Goal: Information Seeking & Learning: Learn about a topic

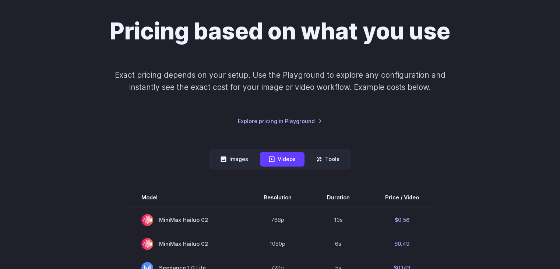
scroll to position [147, 0]
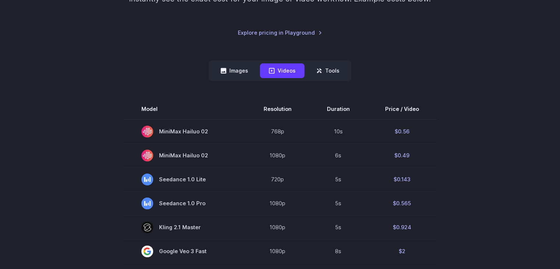
click at [322, 72] on button "Tools" at bounding box center [327, 70] width 41 height 14
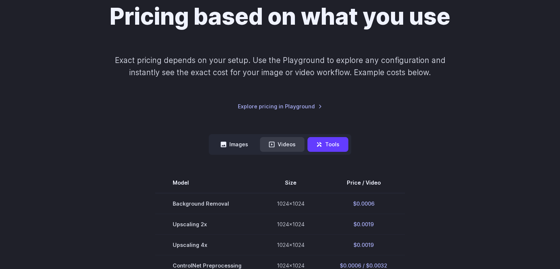
click at [275, 140] on button "Videos" at bounding box center [282, 144] width 45 height 14
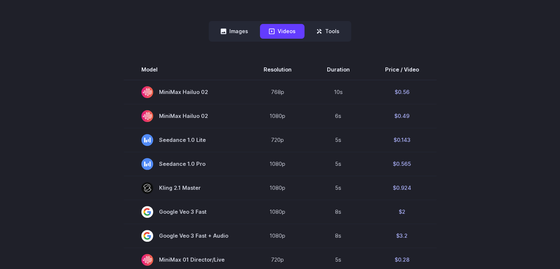
scroll to position [184, 0]
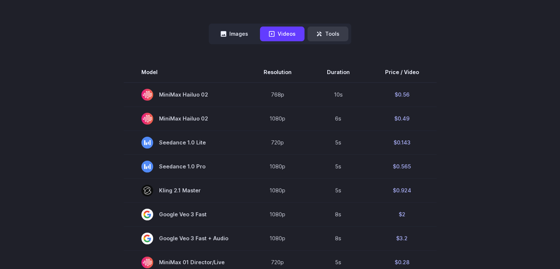
click at [327, 36] on button "Tools" at bounding box center [327, 33] width 41 height 14
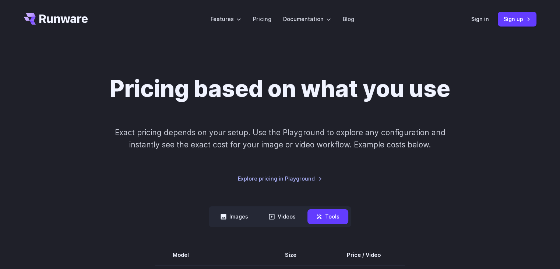
scroll to position [0, 0]
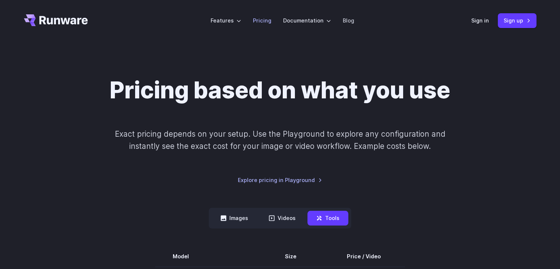
click at [264, 22] on link "Pricing" at bounding box center [262, 20] width 18 height 8
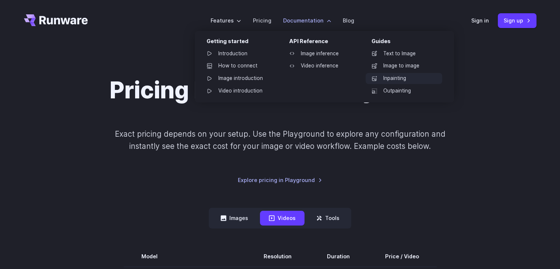
click at [393, 83] on link "Inpainting" at bounding box center [403, 78] width 77 height 11
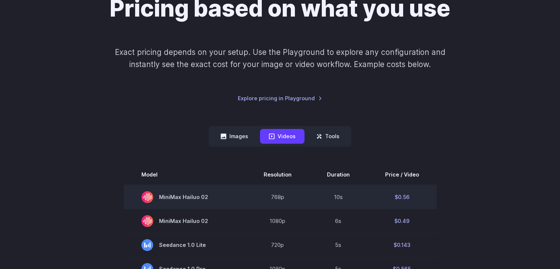
scroll to position [147, 0]
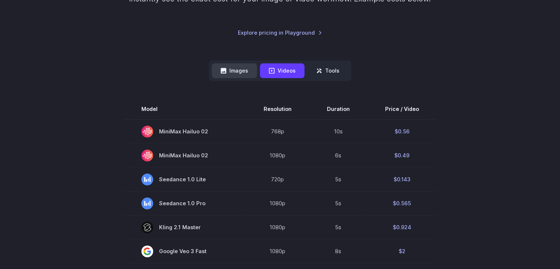
click at [230, 64] on button "Images" at bounding box center [234, 70] width 45 height 14
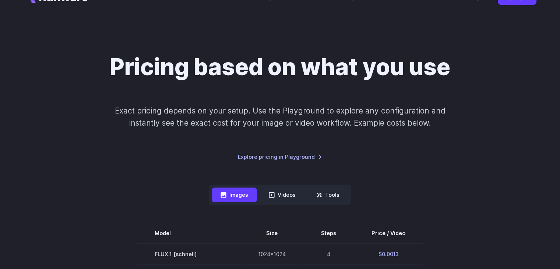
scroll to position [0, 0]
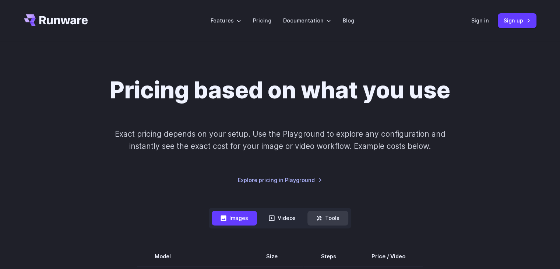
click at [315, 215] on button "Tools" at bounding box center [327, 217] width 41 height 14
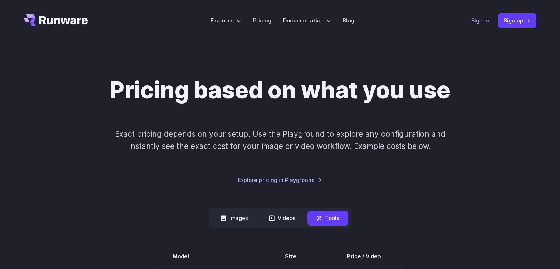
click at [481, 18] on link "Sign in" at bounding box center [480, 20] width 18 height 8
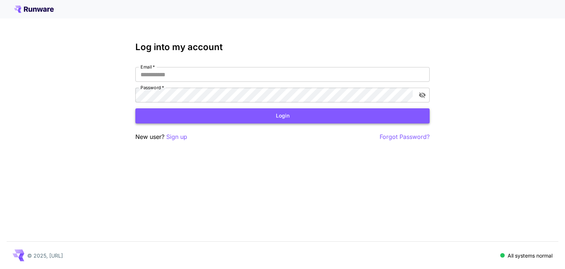
type input "**********"
click at [288, 112] on button "Login" at bounding box center [282, 115] width 294 height 15
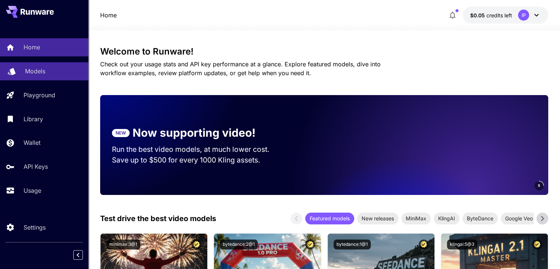
click at [52, 75] on div "Models" at bounding box center [53, 71] width 57 height 9
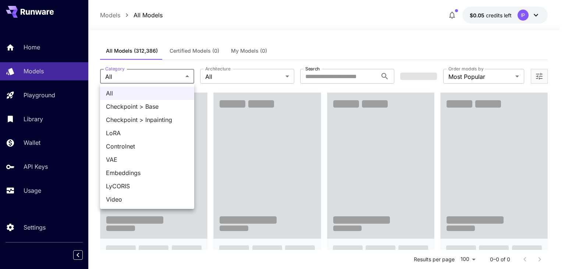
click at [150, 79] on div at bounding box center [282, 134] width 565 height 269
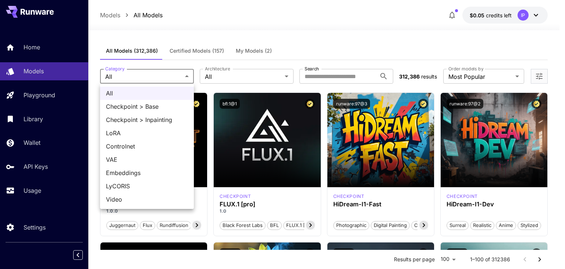
click at [157, 79] on div at bounding box center [282, 134] width 565 height 269
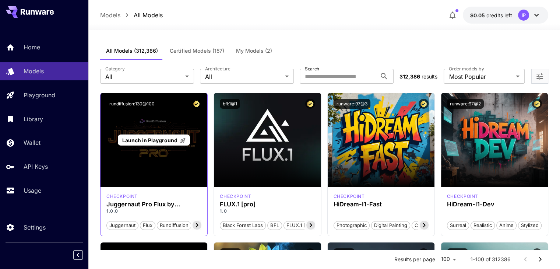
click at [153, 162] on div "Launch in Playground" at bounding box center [153, 140] width 107 height 94
click at [148, 140] on span "Launch in Playground" at bounding box center [149, 140] width 55 height 6
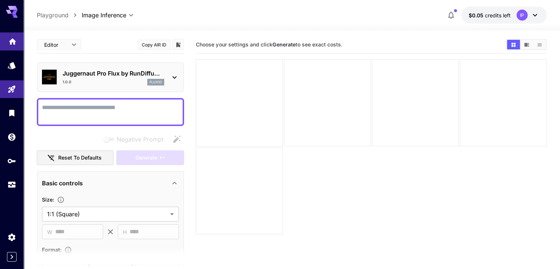
click at [14, 33] on link at bounding box center [12, 41] width 24 height 18
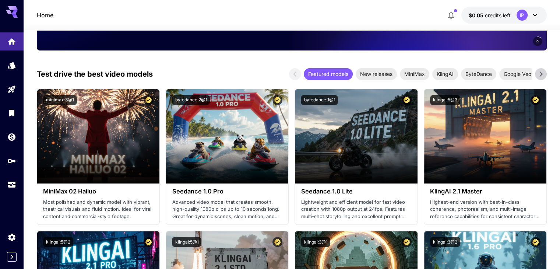
scroll to position [147, 0]
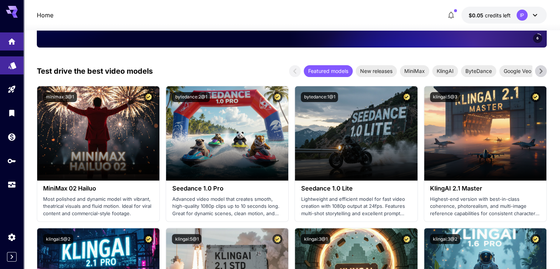
click at [15, 63] on icon "Models" at bounding box center [12, 62] width 9 height 9
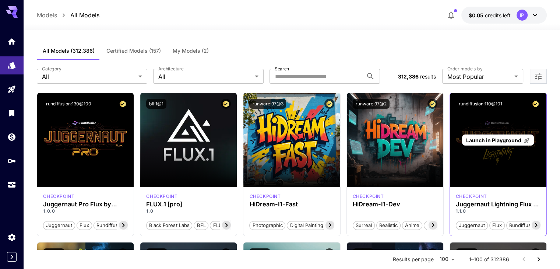
click at [488, 170] on div "Launch in Playground" at bounding box center [498, 140] width 96 height 94
click at [486, 142] on span "Launch in Playground" at bounding box center [493, 140] width 55 height 6
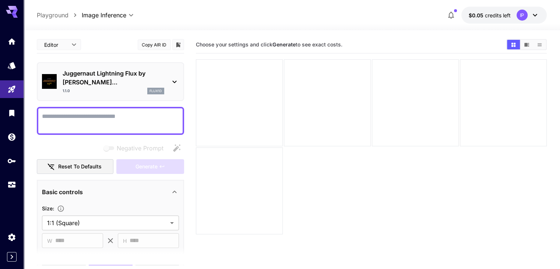
click at [132, 88] on div "1.1.0 flux1d" at bounding box center [114, 91] width 102 height 7
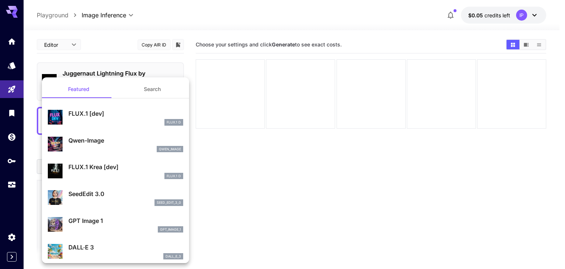
click at [126, 74] on div at bounding box center [282, 134] width 565 height 269
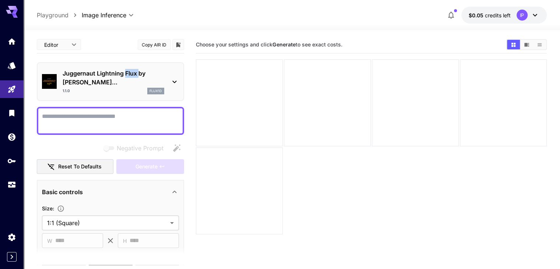
click at [126, 74] on p "Juggernaut Lightning Flux by [PERSON_NAME]..." at bounding box center [114, 78] width 102 height 18
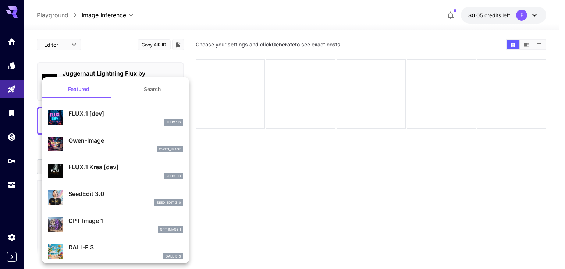
click at [126, 74] on div at bounding box center [282, 134] width 565 height 269
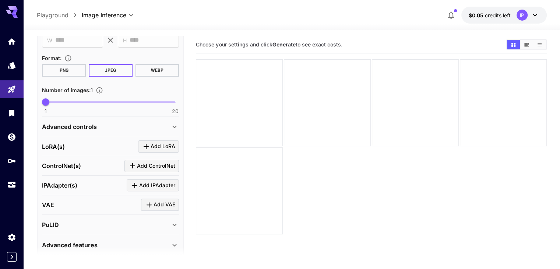
scroll to position [219, 0]
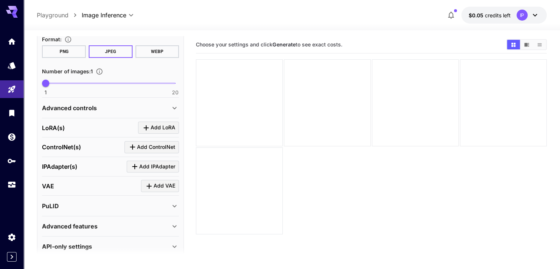
click at [110, 103] on div "Advanced controls" at bounding box center [110, 108] width 137 height 18
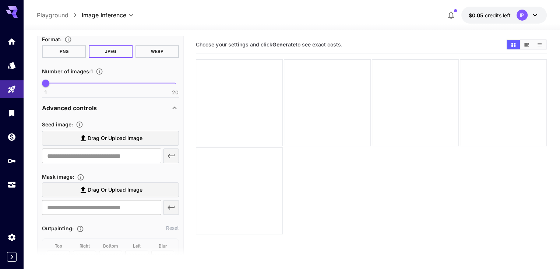
click at [110, 103] on div "Advanced controls" at bounding box center [110, 108] width 137 height 18
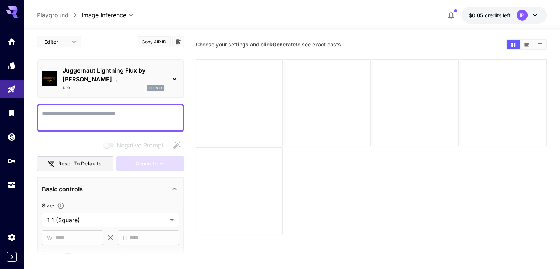
scroll to position [0, 0]
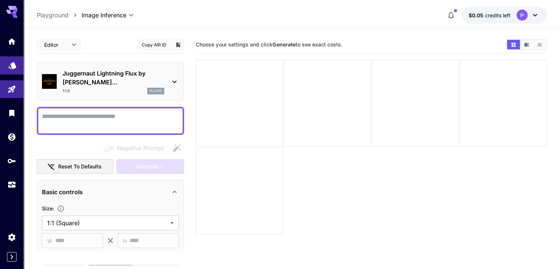
click at [6, 70] on link at bounding box center [12, 65] width 24 height 18
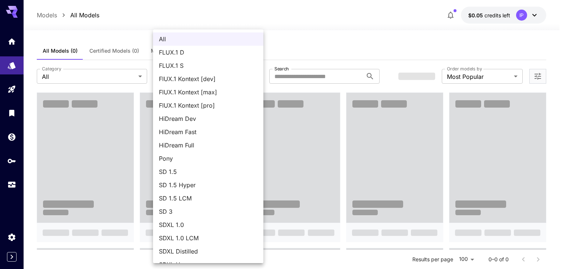
click at [110, 64] on div at bounding box center [282, 134] width 565 height 269
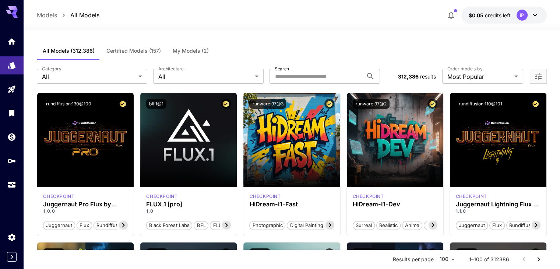
click at [223, 65] on div "**********" at bounding box center [291, 76] width 509 height 32
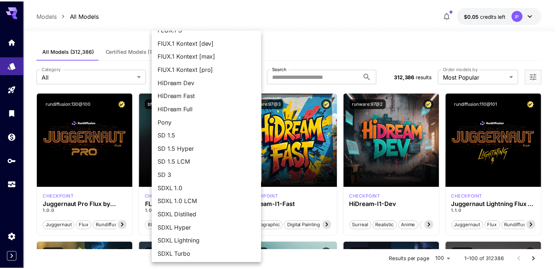
scroll to position [38, 0]
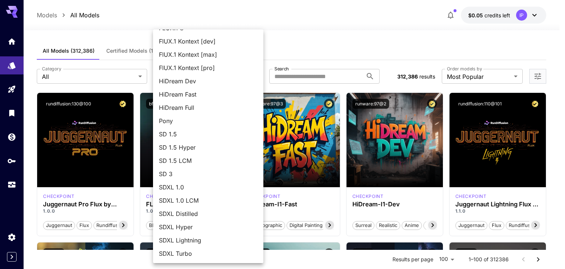
click at [346, 56] on div at bounding box center [282, 134] width 565 height 269
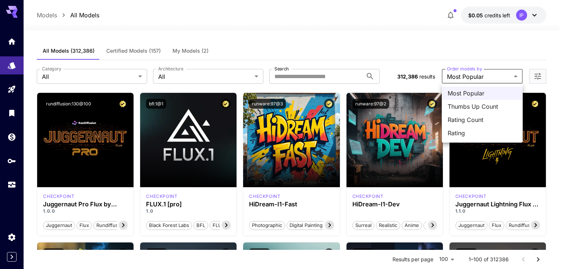
click at [469, 49] on div at bounding box center [282, 134] width 565 height 269
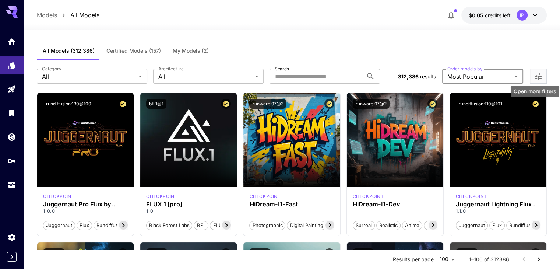
click at [534, 80] on icon "Open more filters" at bounding box center [537, 76] width 9 height 9
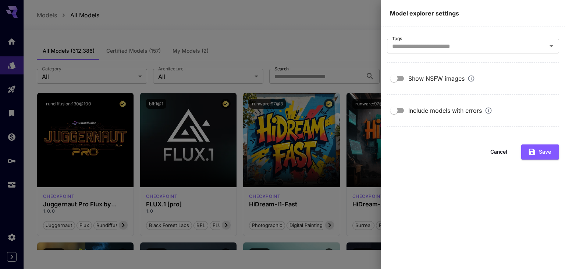
click at [330, 45] on div at bounding box center [282, 134] width 565 height 269
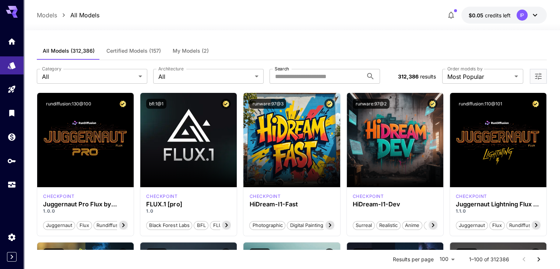
click at [473, 71] on label "Order models by" at bounding box center [464, 68] width 35 height 6
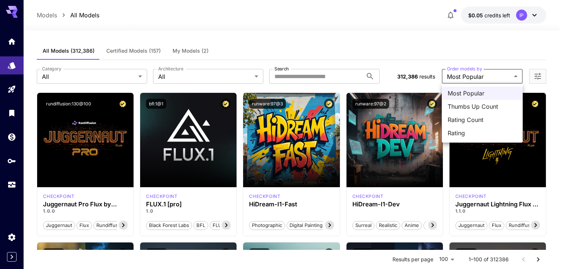
click at [444, 55] on div at bounding box center [282, 134] width 565 height 269
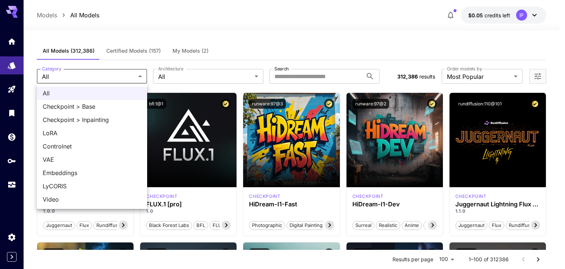
click at [66, 125] on li "Checkpoint > Inpainting" at bounding box center [92, 119] width 110 height 13
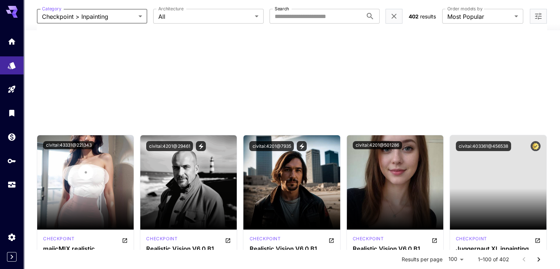
scroll to position [0, 0]
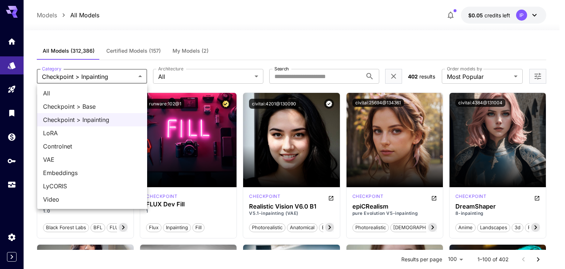
click at [68, 95] on span "All" at bounding box center [92, 93] width 98 height 9
type input "***"
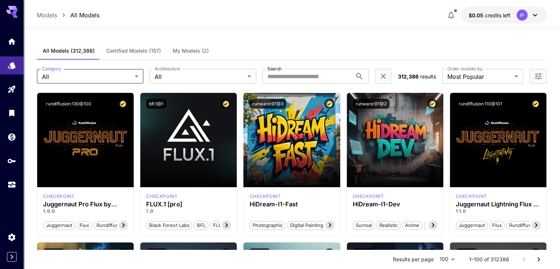
click at [124, 55] on button "Certified Models (157)" at bounding box center [133, 51] width 66 height 18
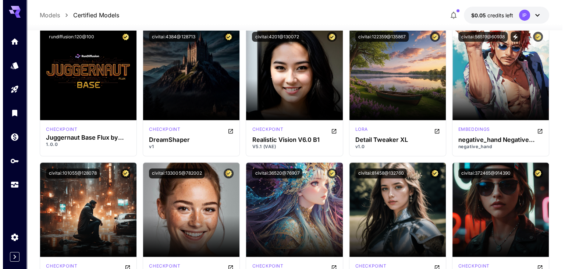
scroll to position [589, 0]
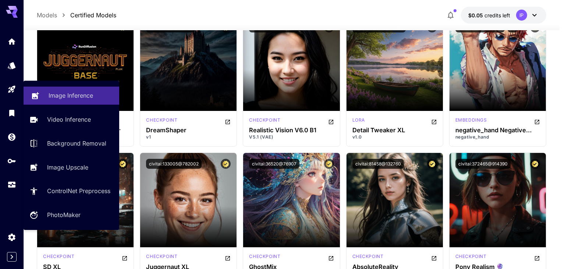
click at [60, 103] on link "Image Inference" at bounding box center [72, 95] width 96 height 18
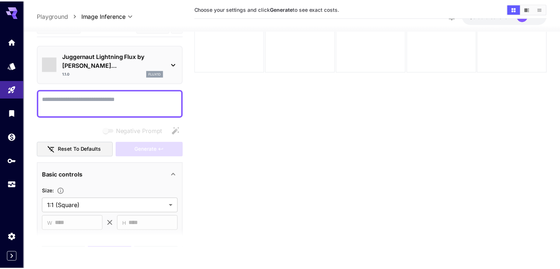
scroll to position [58, 0]
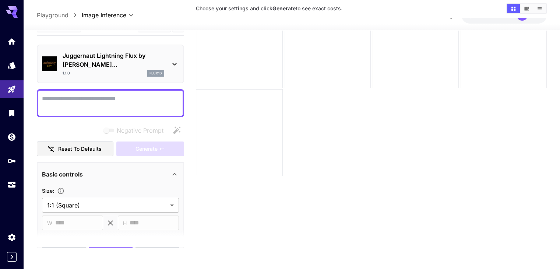
click at [94, 58] on p "Juggernaut Lightning Flux by Ru..." at bounding box center [114, 60] width 102 height 18
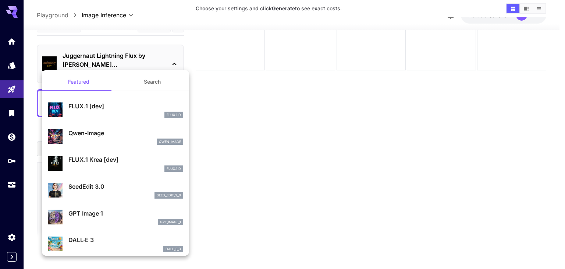
click at [94, 58] on div at bounding box center [282, 134] width 565 height 269
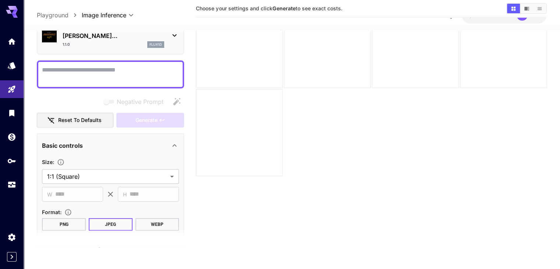
scroll to position [0, 0]
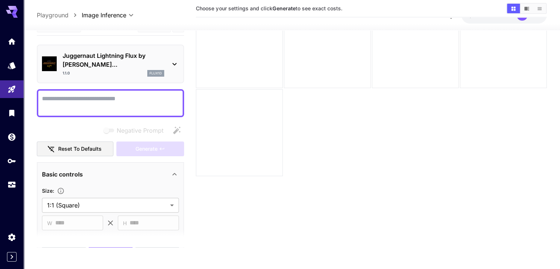
click at [93, 70] on div "1.1.0 flux1d" at bounding box center [114, 73] width 102 height 7
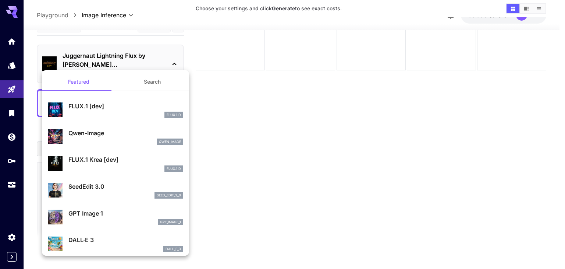
click at [90, 63] on div at bounding box center [282, 134] width 565 height 269
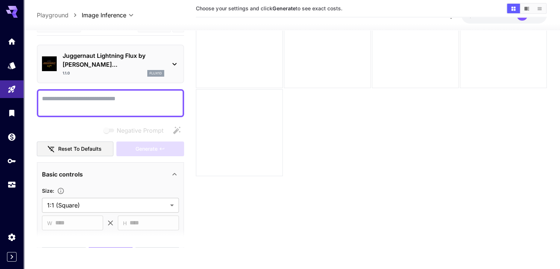
click at [91, 94] on textarea "Negative Prompt" at bounding box center [110, 103] width 137 height 18
click at [88, 127] on div "Negative Prompt" at bounding box center [110, 129] width 147 height 15
click at [91, 141] on button "Reset to defaults" at bounding box center [75, 148] width 77 height 15
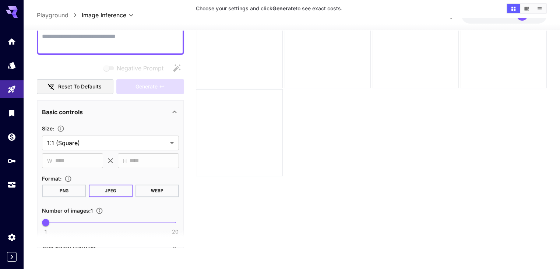
scroll to position [74, 0]
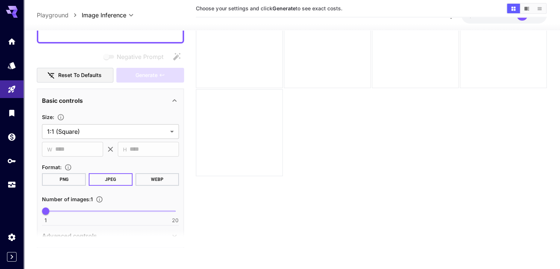
click at [89, 96] on div "Basic controls" at bounding box center [106, 100] width 128 height 9
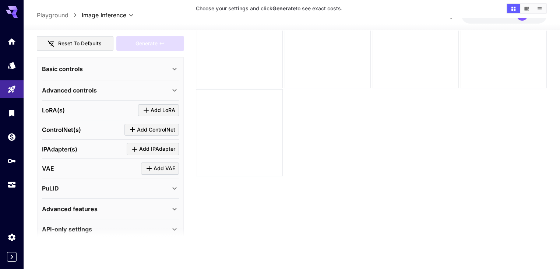
scroll to position [106, 0]
click at [68, 103] on div "LoRA(s) Add LoRA" at bounding box center [110, 109] width 137 height 12
click at [68, 85] on p "Advanced controls" at bounding box center [69, 89] width 55 height 9
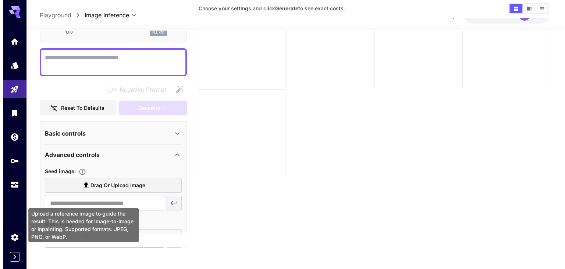
scroll to position [0, 0]
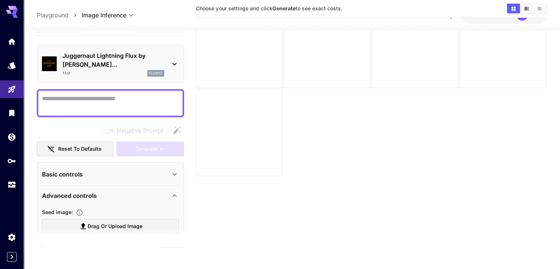
click at [85, 58] on p "Juggernaut Lightning Flux by Ru..." at bounding box center [114, 60] width 102 height 18
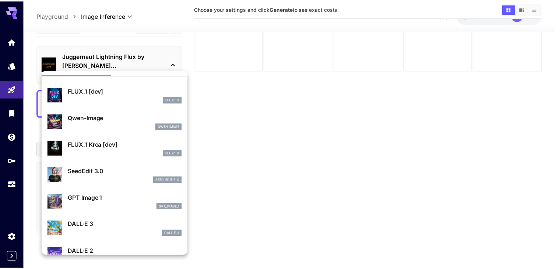
scroll to position [37, 0]
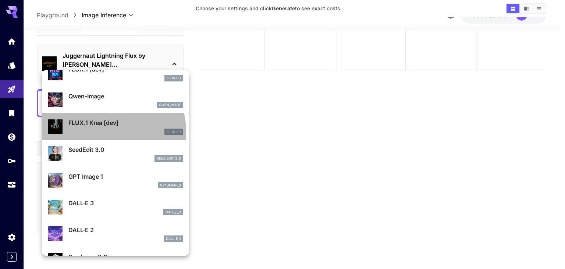
click at [107, 131] on div "FLUX.1 D" at bounding box center [125, 131] width 115 height 7
type input "**"
type input "***"
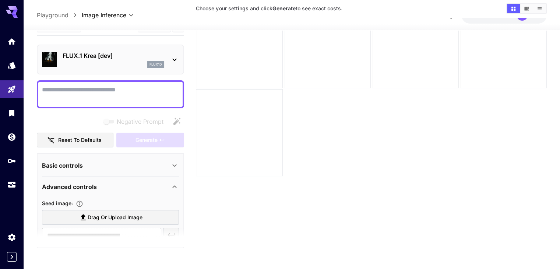
click at [97, 62] on div "flux1d" at bounding box center [114, 64] width 102 height 7
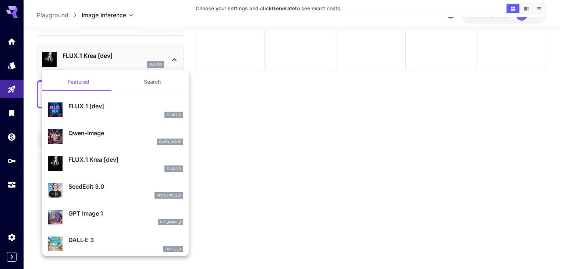
click at [105, 216] on p "GPT Image 1" at bounding box center [125, 213] width 115 height 9
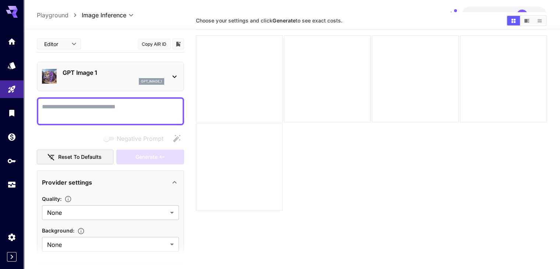
scroll to position [21, 0]
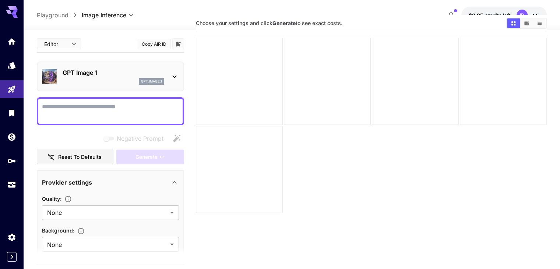
click at [95, 68] on p "GPT Image 1" at bounding box center [114, 72] width 102 height 9
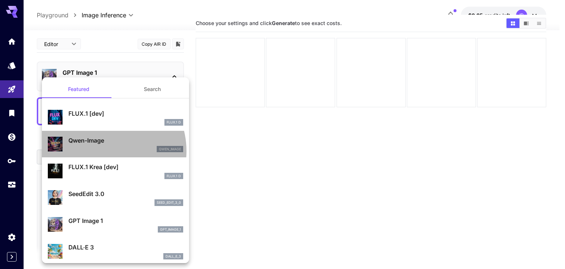
click at [102, 150] on div "qwen_image" at bounding box center [125, 149] width 115 height 7
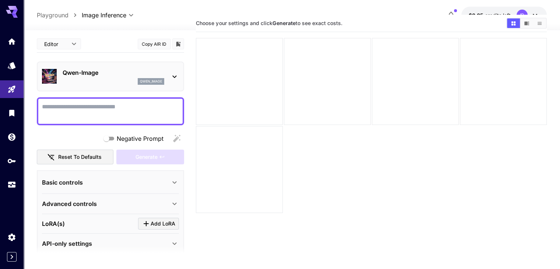
scroll to position [8, 0]
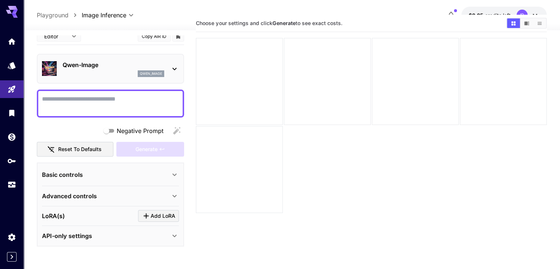
click at [94, 174] on div "Basic controls" at bounding box center [106, 174] width 128 height 9
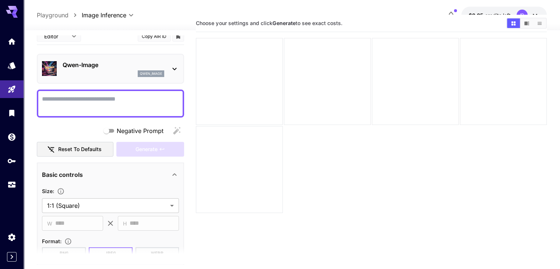
click at [94, 174] on div "Basic controls" at bounding box center [106, 174] width 128 height 9
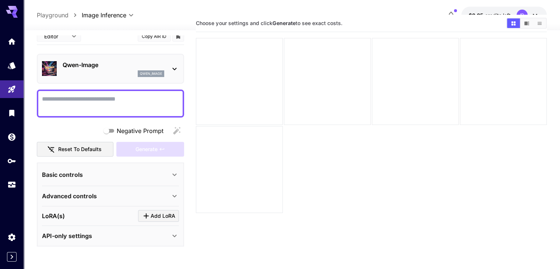
click at [94, 174] on div "Basic controls" at bounding box center [106, 174] width 128 height 9
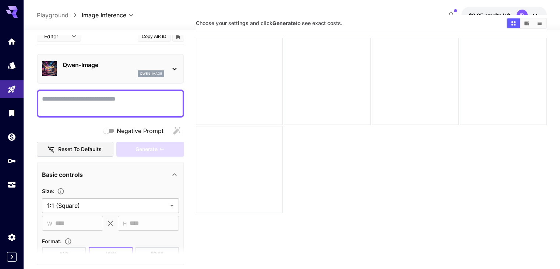
click at [94, 174] on div "Basic controls" at bounding box center [106, 174] width 128 height 9
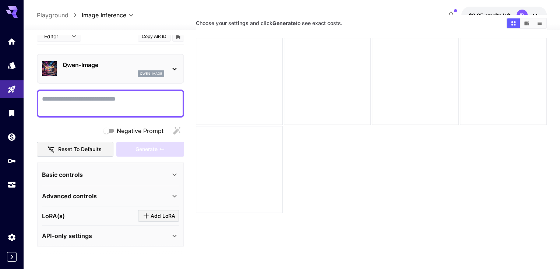
click at [81, 199] on p "Advanced controls" at bounding box center [69, 195] width 55 height 9
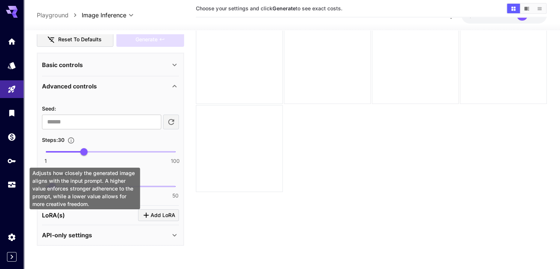
scroll to position [0, 0]
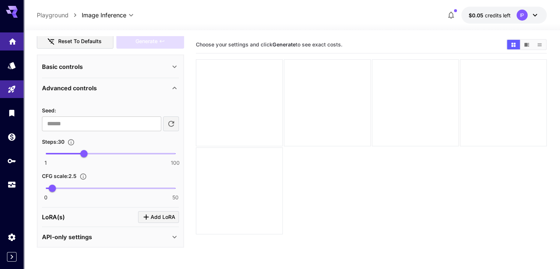
click at [6, 41] on link at bounding box center [12, 41] width 24 height 18
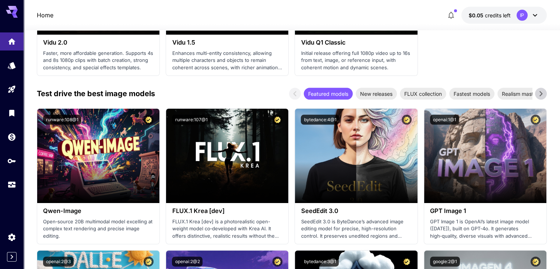
scroll to position [846, 0]
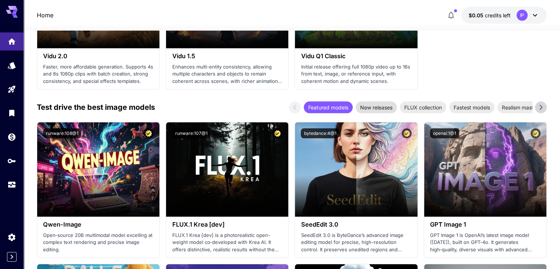
click at [378, 106] on span "New releases" at bounding box center [375, 107] width 41 height 8
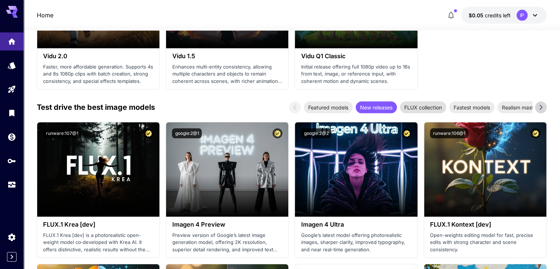
click at [409, 109] on span "FLUX collection" at bounding box center [422, 107] width 46 height 8
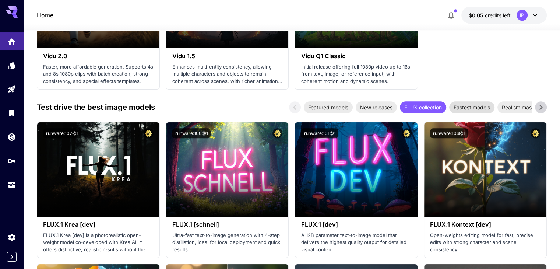
click at [476, 106] on span "Fastest models" at bounding box center [471, 107] width 45 height 8
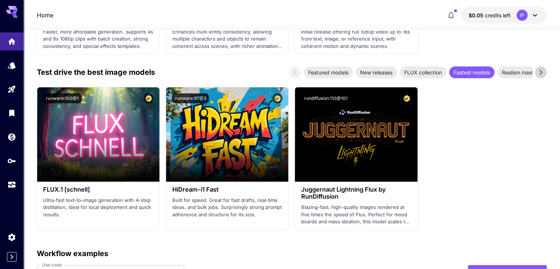
scroll to position [883, 0]
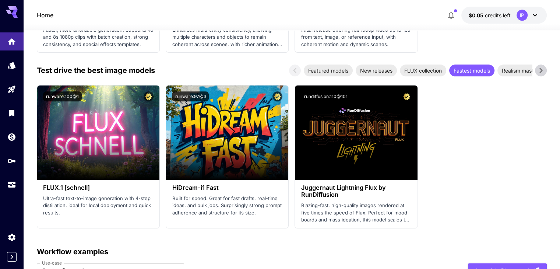
click at [543, 68] on icon at bounding box center [540, 70] width 11 height 11
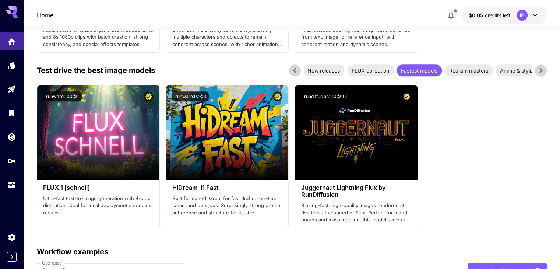
click at [543, 68] on icon at bounding box center [540, 70] width 11 height 11
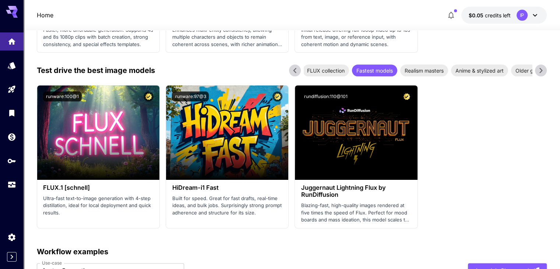
click at [543, 68] on icon at bounding box center [540, 70] width 11 height 11
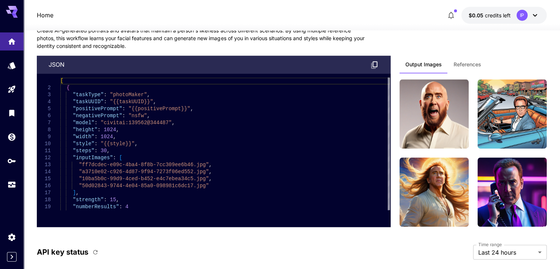
scroll to position [1140, 0]
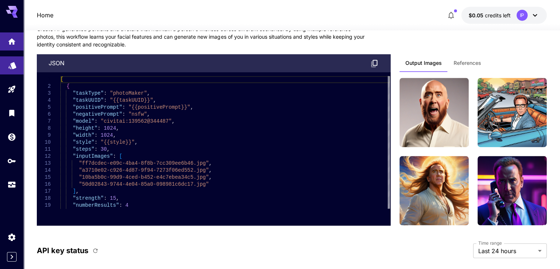
click at [11, 60] on div "Models" at bounding box center [12, 62] width 9 height 9
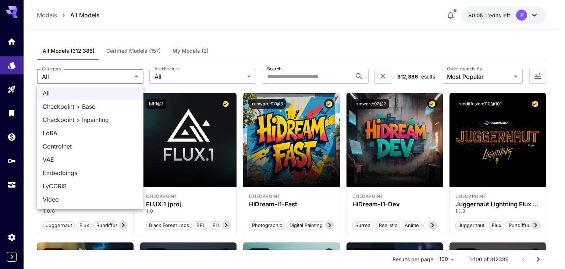
click at [86, 117] on span "Checkpoint > Inpainting" at bounding box center [90, 119] width 95 height 9
type input "**********"
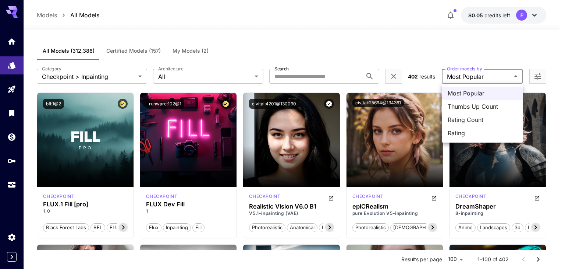
click at [461, 107] on span "Thumbs Up Count" at bounding box center [482, 106] width 69 height 9
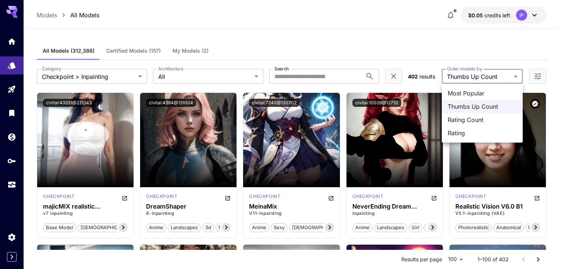
click at [468, 95] on span "Most Popular" at bounding box center [482, 93] width 69 height 9
type input "**********"
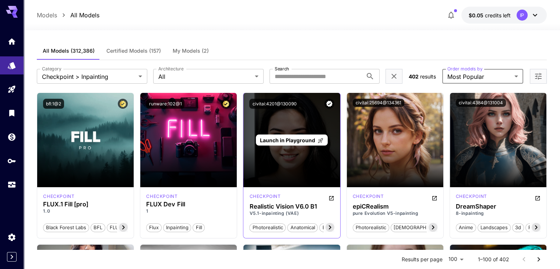
click at [283, 165] on div "Launch in Playground" at bounding box center [291, 140] width 96 height 94
click at [285, 139] on span "Launch in Playground" at bounding box center [287, 140] width 55 height 6
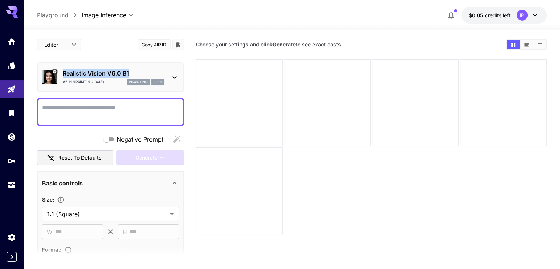
drag, startPoint x: 132, startPoint y: 71, endPoint x: 63, endPoint y: 72, distance: 69.5
click at [63, 72] on p "Realistic Vision V6.0 B1" at bounding box center [114, 73] width 102 height 9
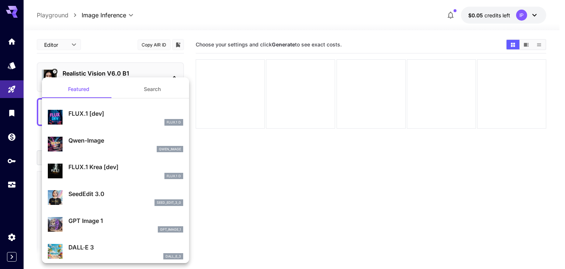
drag, startPoint x: 63, startPoint y: 72, endPoint x: 67, endPoint y: 72, distance: 4.0
click at [67, 72] on div at bounding box center [282, 134] width 565 height 269
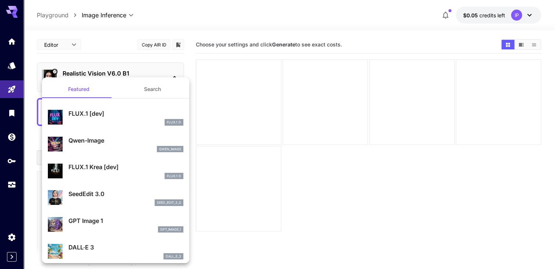
click at [67, 72] on div "Featured Search FLUX.1 [dev] FLUX.1 D Qwen-Image qwen_image FLUX.1 Krea [dev] F…" at bounding box center [73, 110] width 147 height 221
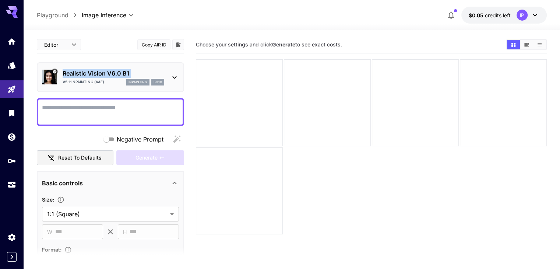
click at [67, 72] on p "Realistic Vision V6.0 B1" at bounding box center [114, 73] width 102 height 9
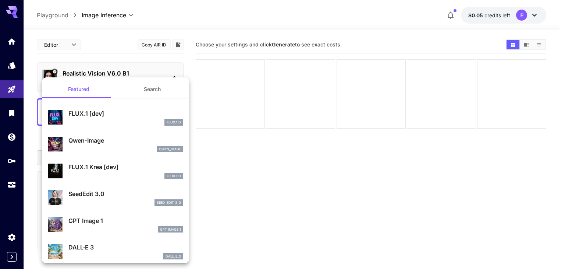
click at [67, 72] on div at bounding box center [282, 134] width 565 height 269
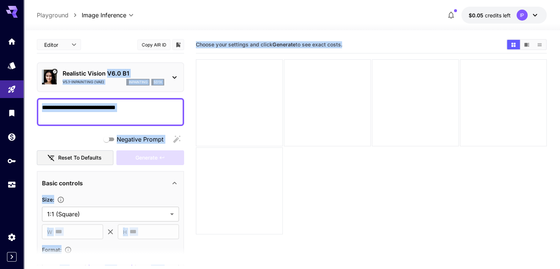
drag, startPoint x: 67, startPoint y: 72, endPoint x: 107, endPoint y: 75, distance: 40.6
click at [133, 70] on p "Realistic Vision V6.0 B1" at bounding box center [114, 73] width 102 height 9
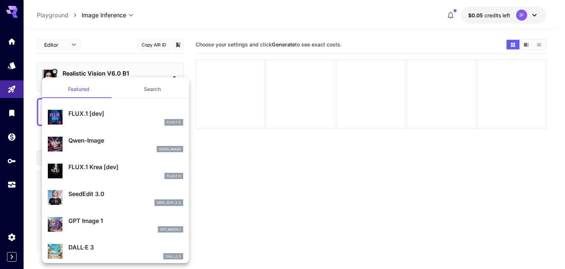
drag, startPoint x: 135, startPoint y: 73, endPoint x: 100, endPoint y: 73, distance: 34.9
click at [100, 73] on div at bounding box center [282, 134] width 565 height 269
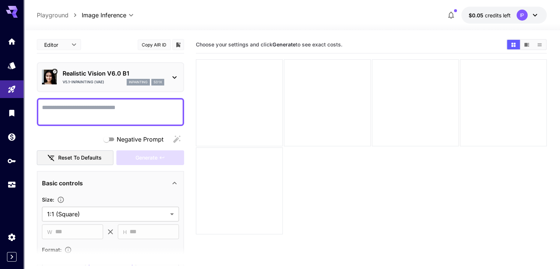
click at [104, 71] on div "Featured Search FLUX.1 [dev] FLUX.1 D Qwen-Image qwen_image FLUX.1 Krea [dev] F…" at bounding box center [73, 110] width 147 height 221
click at [69, 74] on p "Realistic Vision V6.0 B1" at bounding box center [114, 73] width 102 height 9
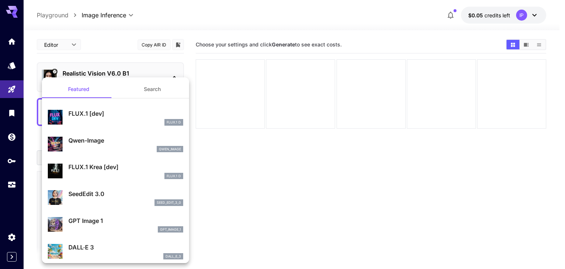
click at [115, 40] on div at bounding box center [282, 134] width 565 height 269
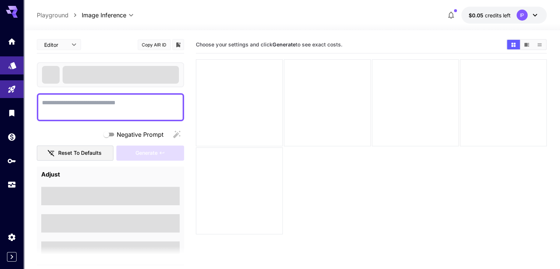
click at [16, 65] on icon "Models" at bounding box center [12, 63] width 9 height 9
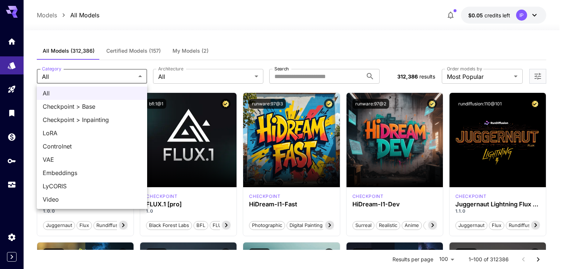
click at [93, 120] on span "Checkpoint > Inpainting" at bounding box center [92, 119] width 99 height 9
type input "**********"
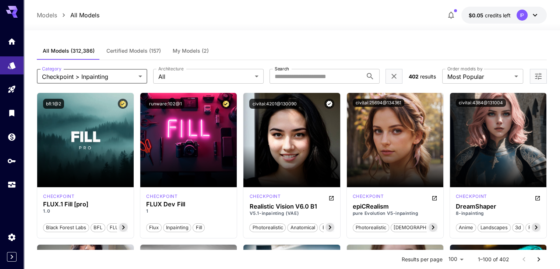
click at [136, 54] on button "Certified Models (157)" at bounding box center [133, 51] width 66 height 18
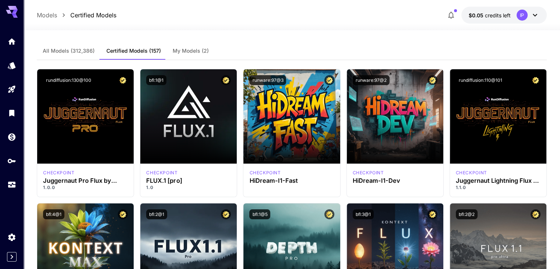
click at [84, 50] on span "All Models (312,386)" at bounding box center [69, 50] width 52 height 7
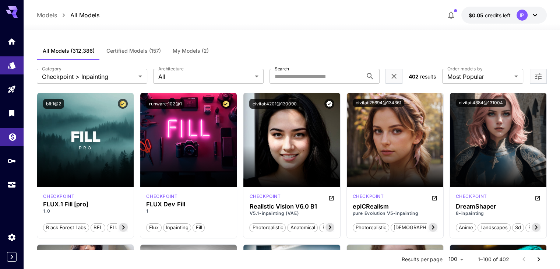
click at [11, 136] on icon "Wallet" at bounding box center [12, 134] width 9 height 9
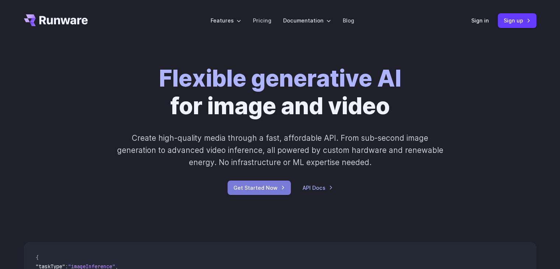
click at [261, 191] on link "Get Started Now" at bounding box center [258, 187] width 63 height 14
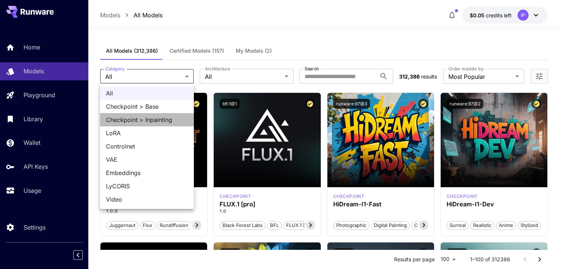
click at [142, 122] on span "Checkpoint > Inpainting" at bounding box center [147, 119] width 82 height 9
type input "**********"
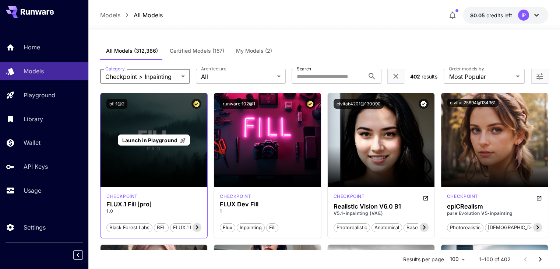
click at [145, 174] on div "Launch in Playground" at bounding box center [153, 140] width 107 height 94
click at [148, 141] on span "Launch in Playground" at bounding box center [149, 140] width 55 height 6
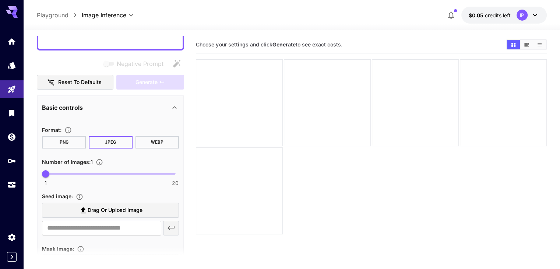
scroll to position [110, 0]
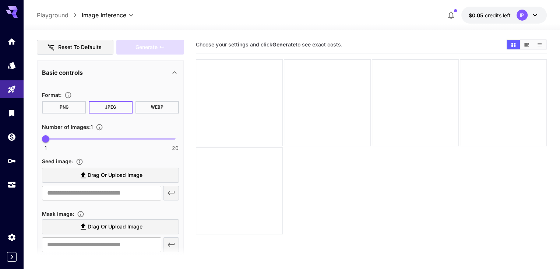
click at [117, 175] on span "Drag or upload image" at bounding box center [115, 174] width 55 height 9
click at [0, 0] on input "Drag or upload image" at bounding box center [0, 0] width 0 height 0
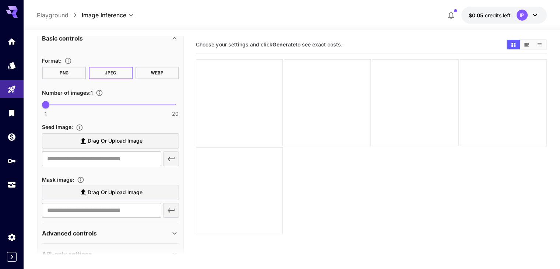
scroll to position [161, 0]
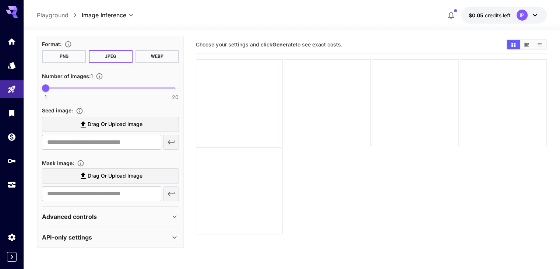
click at [96, 125] on span "Drag or upload image" at bounding box center [115, 124] width 55 height 9
click at [0, 0] on input "Drag or upload image" at bounding box center [0, 0] width 0 height 0
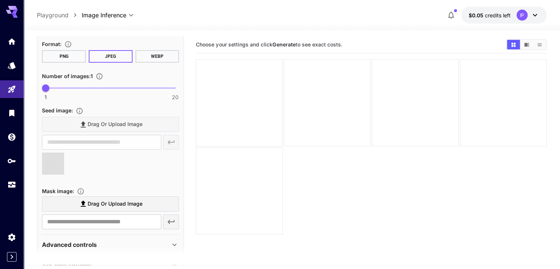
click at [99, 199] on span "Drag or upload image" at bounding box center [115, 203] width 55 height 9
click at [0, 0] on input "Drag or upload image" at bounding box center [0, 0] width 0 height 0
type input "**********"
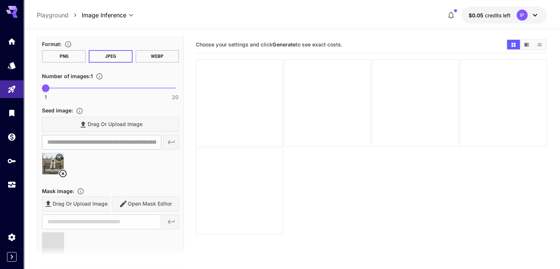
type input "**********"
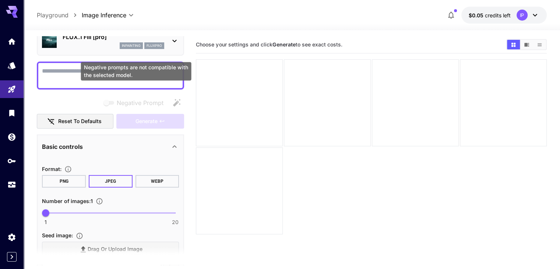
scroll to position [0, 0]
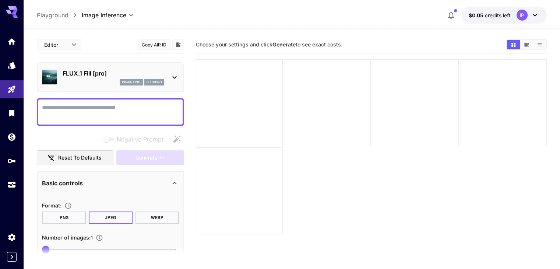
click at [97, 111] on textarea "Negative Prompt" at bounding box center [110, 112] width 137 height 18
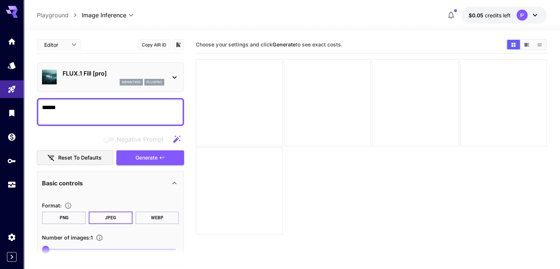
type textarea "******"
click at [75, 134] on div "Negative Prompt" at bounding box center [110, 139] width 147 height 15
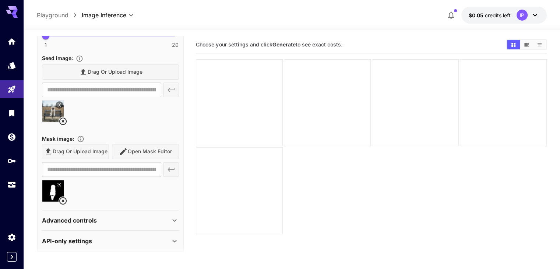
scroll to position [217, 0]
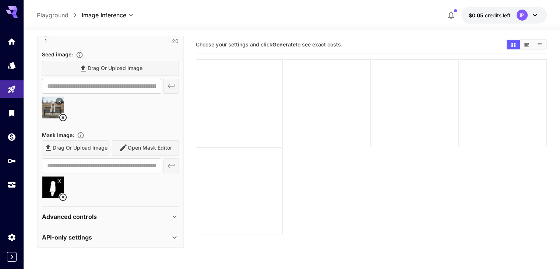
click at [110, 214] on div "Advanced controls" at bounding box center [106, 216] width 128 height 9
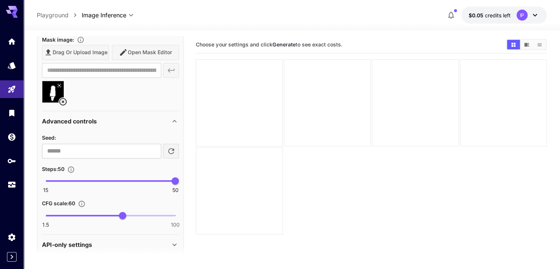
scroll to position [319, 0]
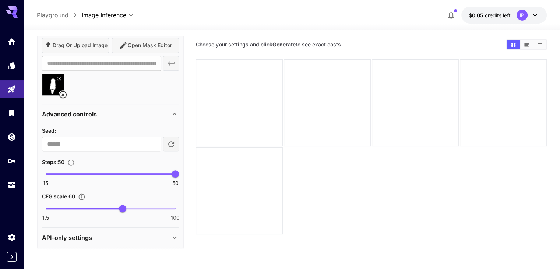
click at [81, 110] on p "Advanced controls" at bounding box center [69, 114] width 55 height 9
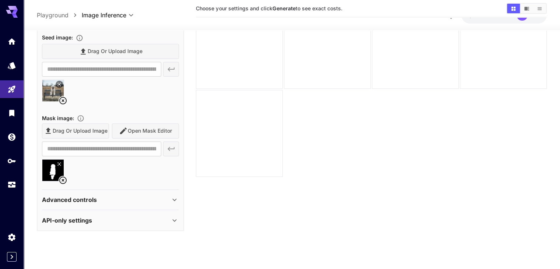
scroll to position [58, 0]
click at [119, 218] on div "API-only settings" at bounding box center [106, 218] width 128 height 9
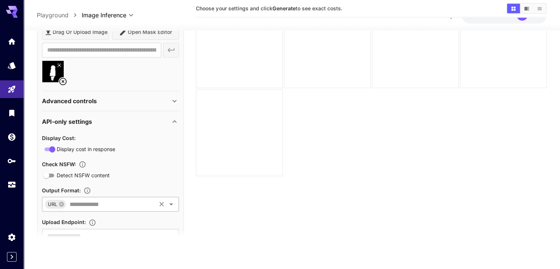
scroll to position [342, 0]
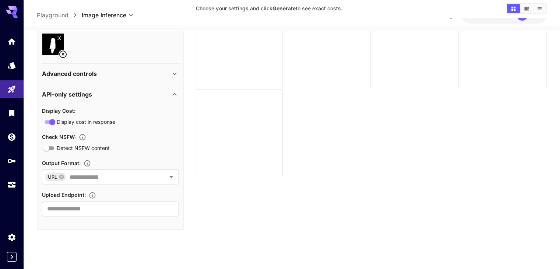
click at [96, 93] on div "API-only settings" at bounding box center [106, 93] width 128 height 9
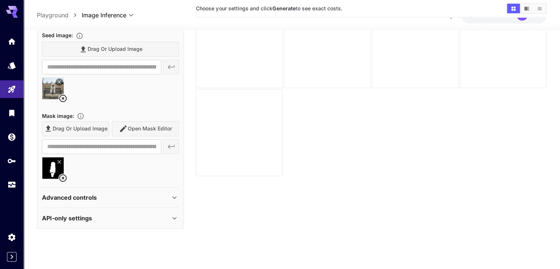
scroll to position [217, 0]
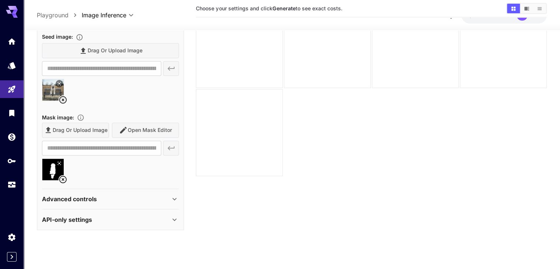
click at [80, 203] on div "Advanced controls" at bounding box center [110, 199] width 137 height 18
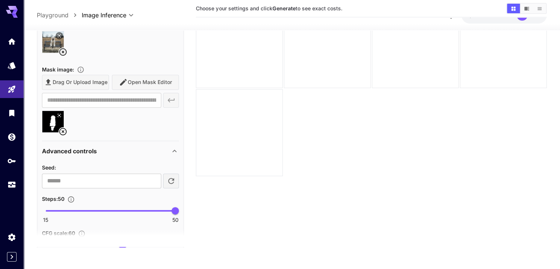
scroll to position [319, 0]
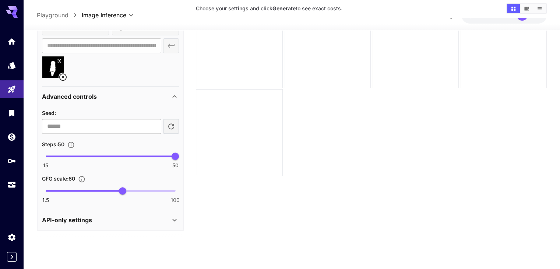
click at [92, 96] on p "Advanced controls" at bounding box center [69, 96] width 55 height 9
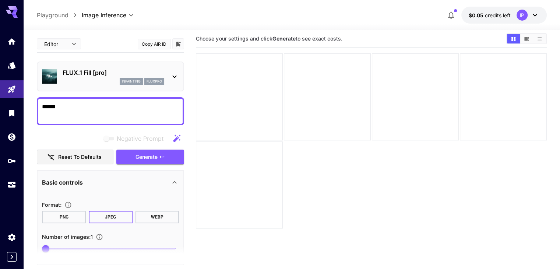
scroll to position [0, 0]
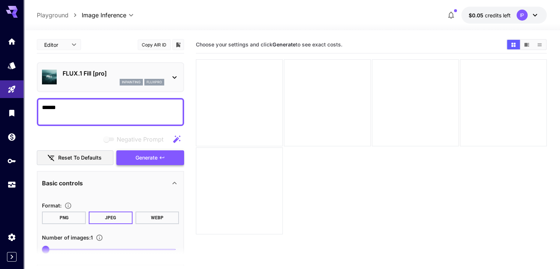
click at [141, 157] on span "Generate" at bounding box center [146, 157] width 22 height 9
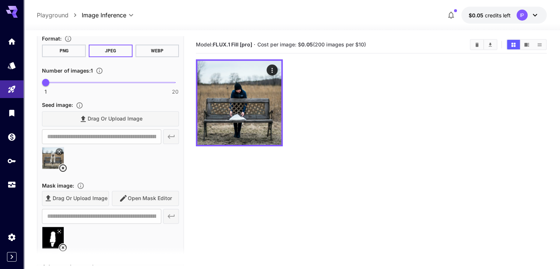
scroll to position [143, 0]
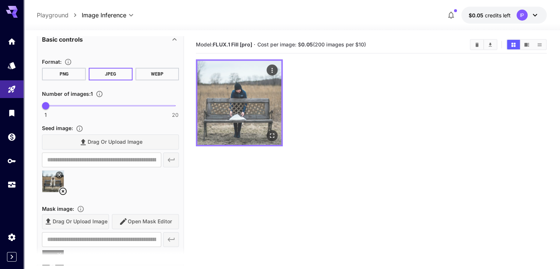
click at [227, 93] on img at bounding box center [239, 103] width 84 height 84
click at [268, 67] on icon "Actions" at bounding box center [271, 70] width 7 height 7
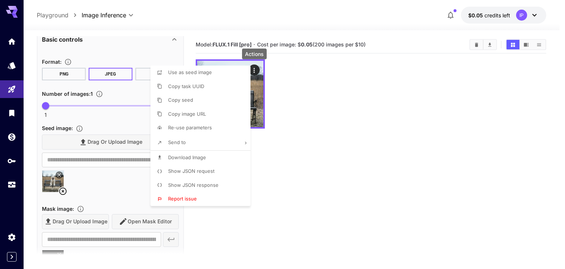
click at [267, 75] on div at bounding box center [282, 134] width 565 height 269
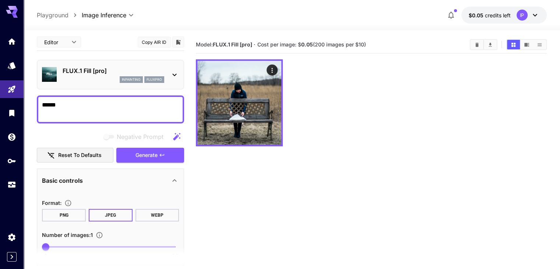
scroll to position [0, 0]
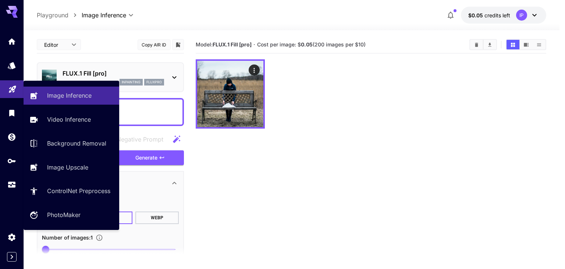
click at [14, 92] on link at bounding box center [12, 89] width 24 height 18
click at [43, 93] on link "Image Inference" at bounding box center [72, 95] width 96 height 18
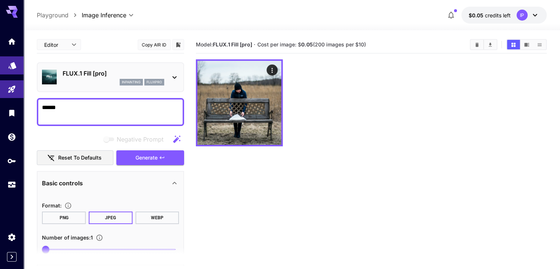
click at [6, 65] on link at bounding box center [12, 65] width 24 height 18
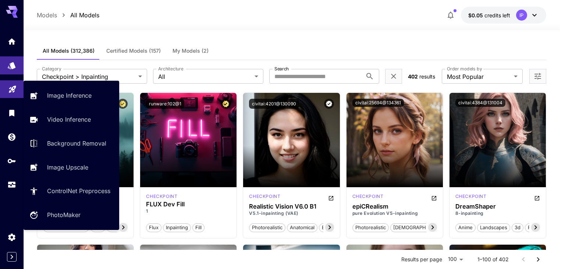
click at [18, 93] on link at bounding box center [12, 89] width 24 height 18
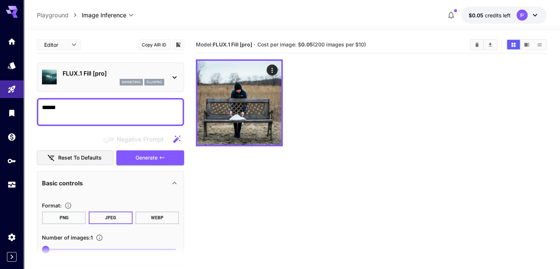
click at [87, 75] on p "FLUX.1 Fill [pro]" at bounding box center [114, 73] width 102 height 9
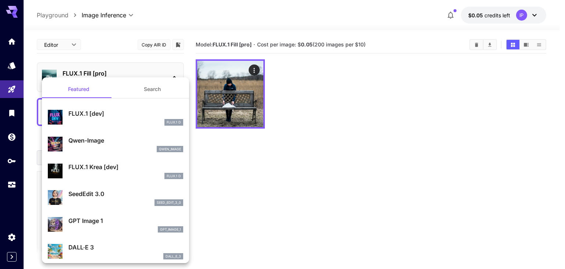
click at [90, 73] on div at bounding box center [282, 134] width 565 height 269
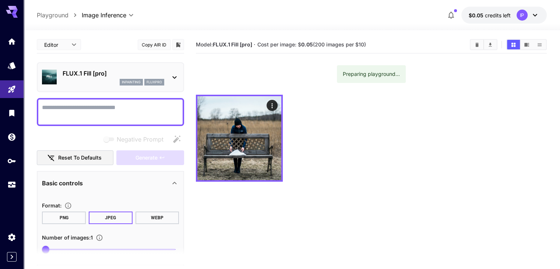
click at [97, 76] on p "FLUX.1 Fill [pro]" at bounding box center [114, 73] width 102 height 9
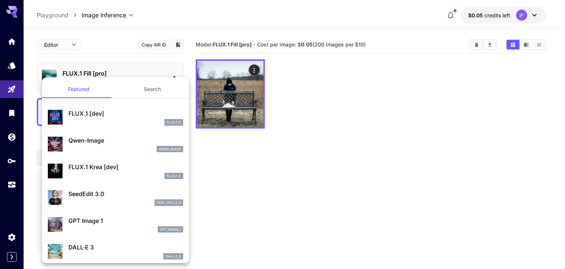
type input "**"
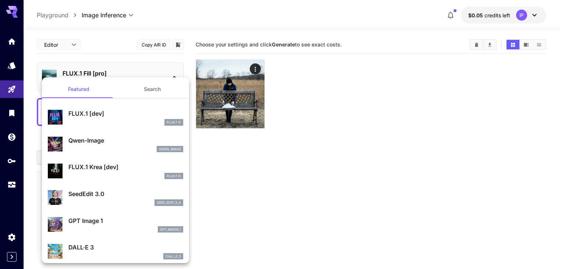
click at [122, 90] on button "Search" at bounding box center [153, 89] width 74 height 18
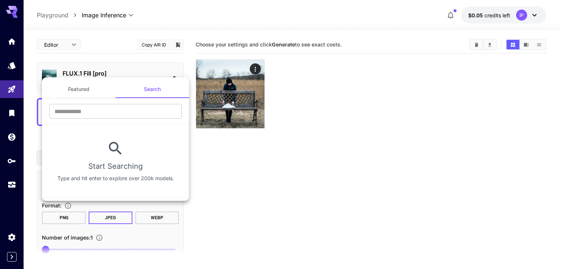
click at [95, 92] on button "Featured" at bounding box center [79, 89] width 74 height 18
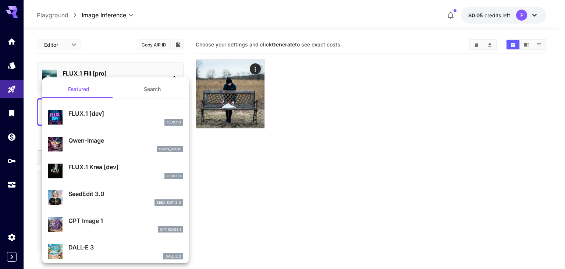
click at [121, 118] on div "FLUX.1 [dev] FLUX.1 D" at bounding box center [125, 117] width 115 height 17
type input "**"
type input "***"
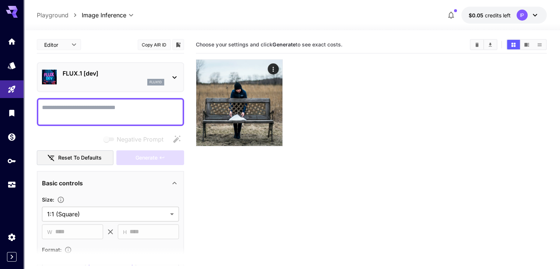
click at [81, 130] on div "**********" at bounding box center [110, 251] width 147 height 431
click at [99, 68] on div "FLUX.1 [dev] flux1d" at bounding box center [110, 77] width 137 height 22
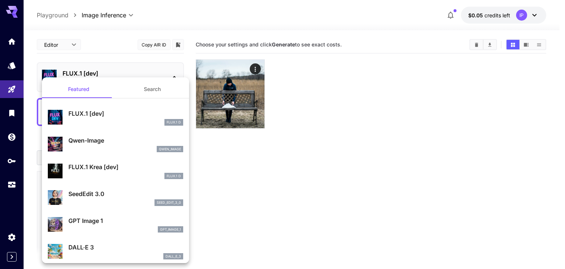
click at [12, 58] on div at bounding box center [282, 134] width 565 height 269
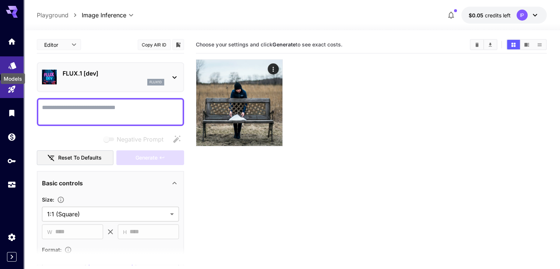
click at [13, 65] on icon "Models" at bounding box center [12, 63] width 8 height 7
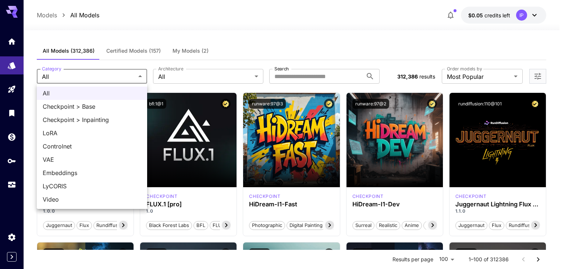
click at [71, 121] on span "Checkpoint > Inpainting" at bounding box center [92, 119] width 99 height 9
type input "**********"
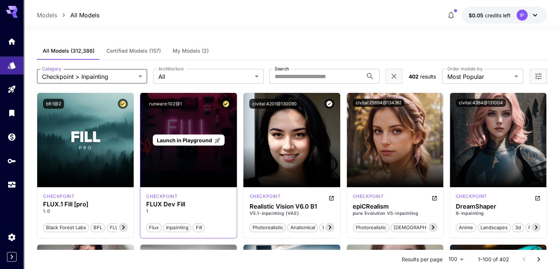
click at [178, 141] on span "Launch in Playground" at bounding box center [184, 140] width 55 height 6
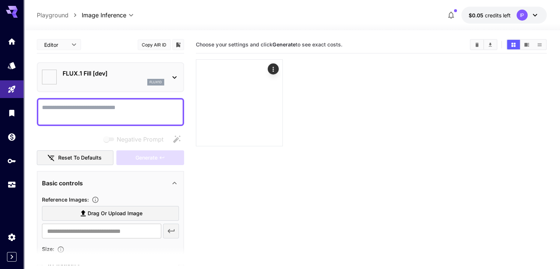
type input "*******"
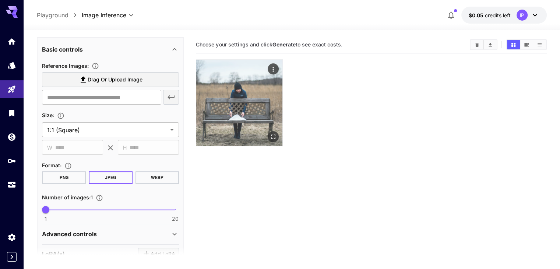
scroll to position [110, 0]
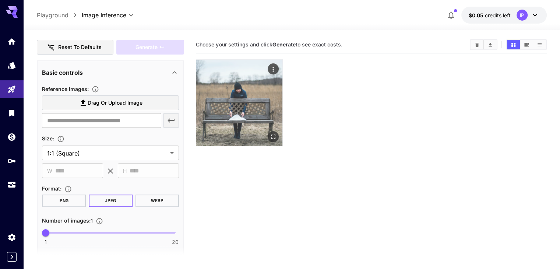
click at [230, 110] on img at bounding box center [239, 103] width 86 height 86
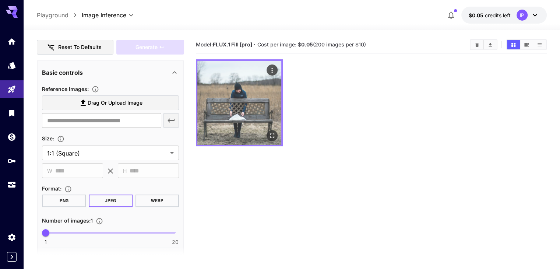
click at [230, 113] on img at bounding box center [239, 103] width 84 height 84
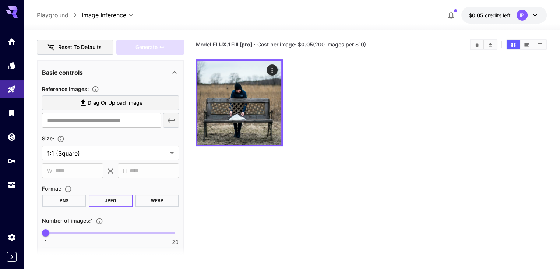
click at [295, 88] on div at bounding box center [371, 102] width 350 height 87
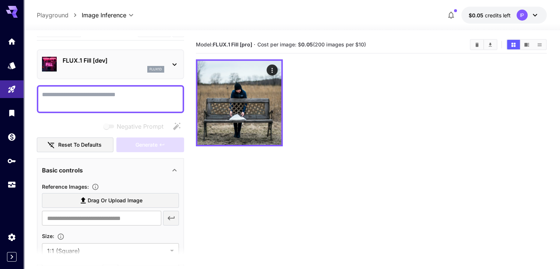
scroll to position [0, 0]
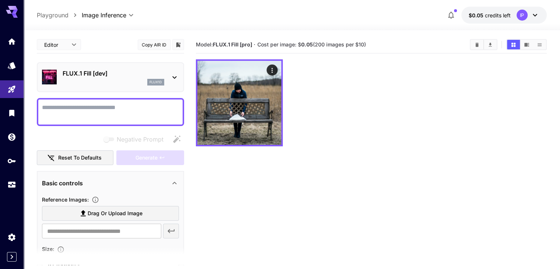
click at [94, 182] on div "Basic controls" at bounding box center [106, 182] width 128 height 9
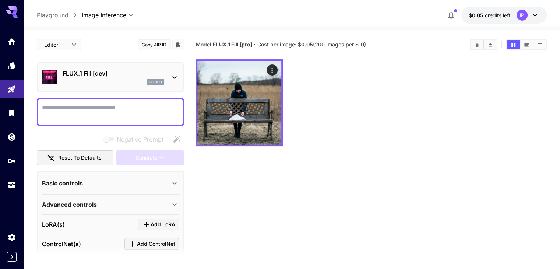
click at [94, 181] on div "Basic controls" at bounding box center [106, 182] width 128 height 9
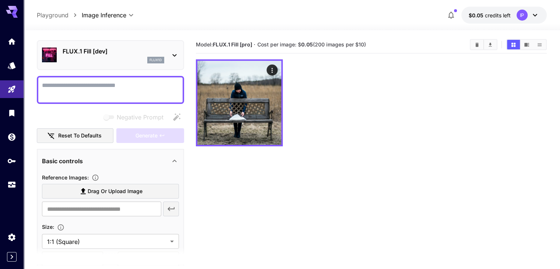
scroll to position [110, 0]
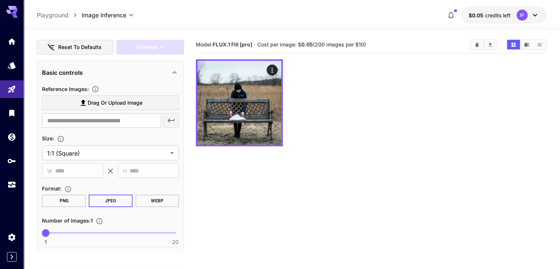
click at [103, 95] on label "Drag or upload image" at bounding box center [110, 102] width 137 height 15
click at [0, 0] on input "Drag or upload image" at bounding box center [0, 0] width 0 height 0
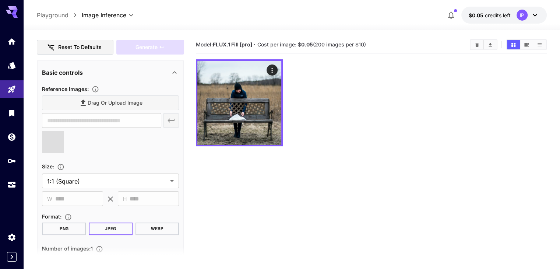
type input "**********"
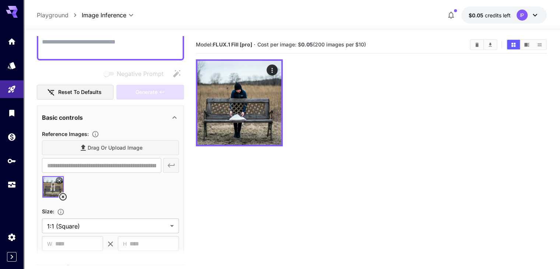
scroll to position [74, 0]
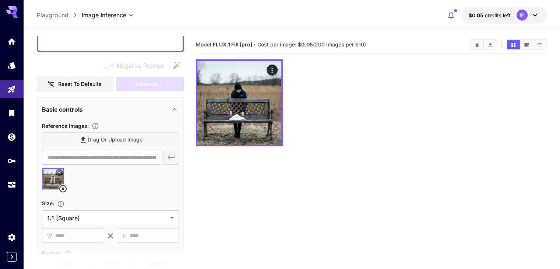
click at [96, 126] on icon "Upload a reference image to guide the result. This is needed for Image-to-Image…" at bounding box center [95, 126] width 6 height 6
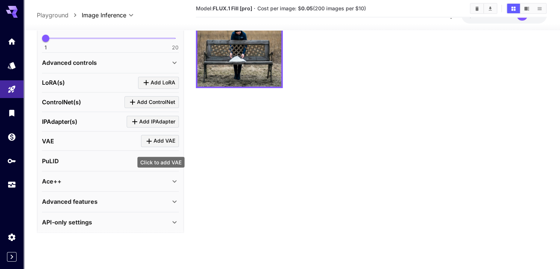
scroll to position [316, 0]
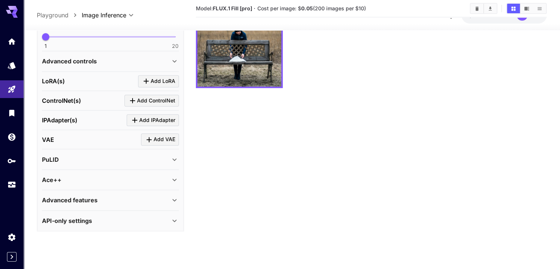
click at [112, 200] on div "Advanced features" at bounding box center [106, 199] width 128 height 9
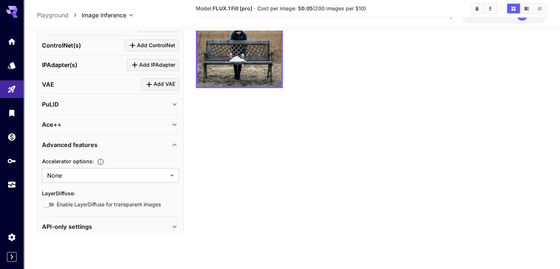
scroll to position [377, 0]
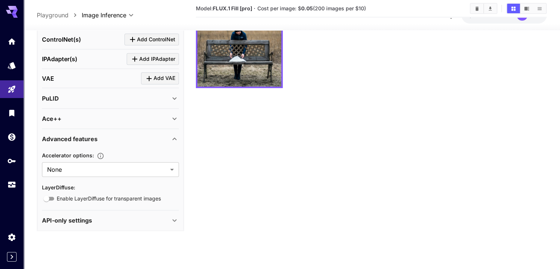
click at [90, 142] on div "Advanced features" at bounding box center [110, 139] width 137 height 18
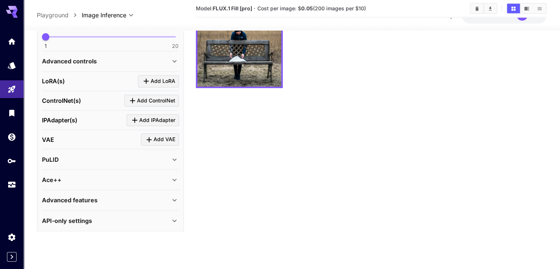
click at [80, 176] on div "Ace++" at bounding box center [106, 179] width 128 height 9
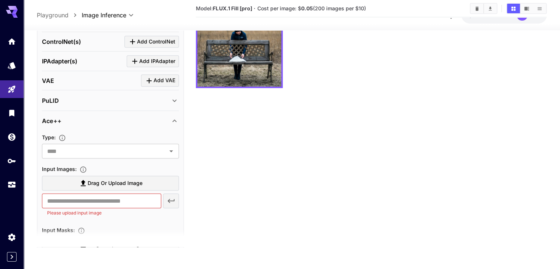
scroll to position [353, 0]
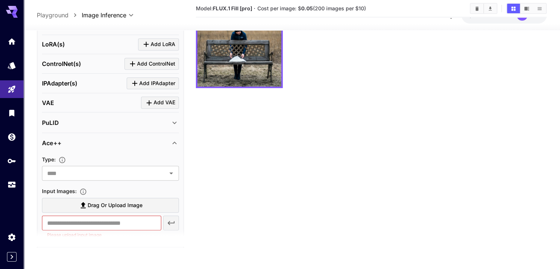
click at [71, 143] on div "Ace++" at bounding box center [106, 142] width 128 height 9
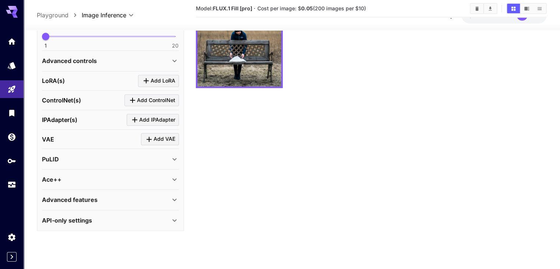
scroll to position [316, 0]
click at [75, 200] on p "Advanced features" at bounding box center [70, 199] width 56 height 9
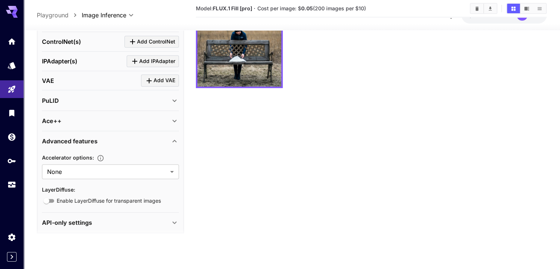
scroll to position [377, 0]
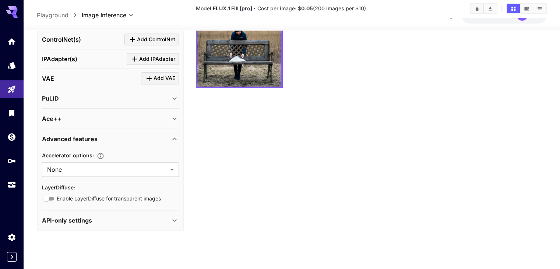
click at [69, 142] on div "Advanced features" at bounding box center [110, 139] width 137 height 18
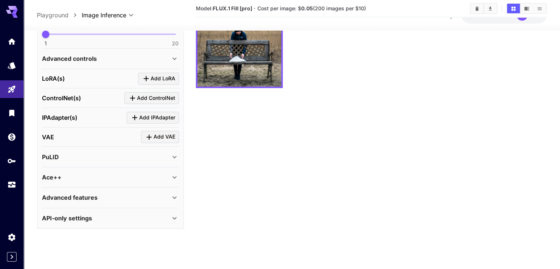
scroll to position [316, 0]
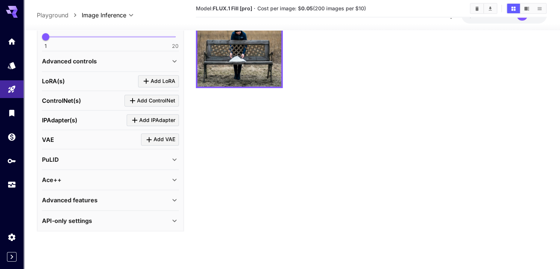
click at [80, 120] on div "IPAdapter(s) Add IPAdapter" at bounding box center [110, 120] width 137 height 12
click at [79, 115] on div "IPAdapter(s) Add IPAdapter" at bounding box center [110, 120] width 137 height 12
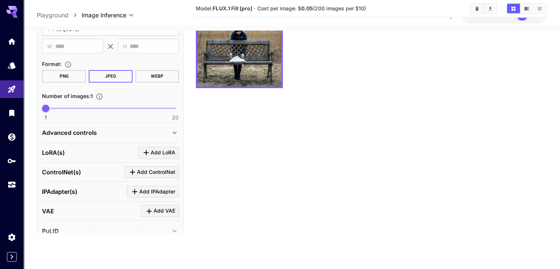
scroll to position [243, 0]
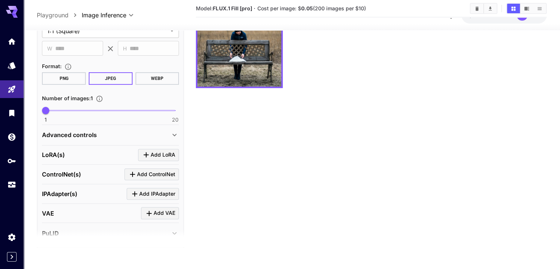
click at [90, 133] on p "Advanced controls" at bounding box center [69, 134] width 55 height 9
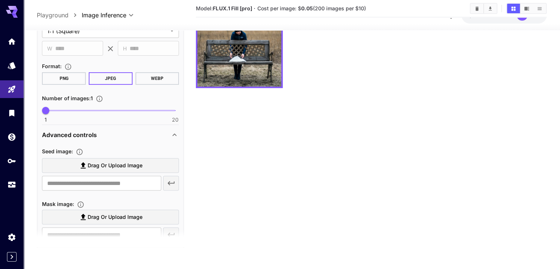
click at [90, 133] on p "Advanced controls" at bounding box center [69, 134] width 55 height 9
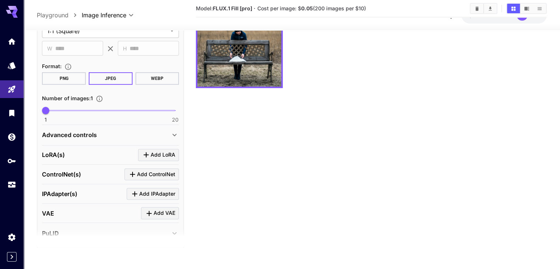
click at [90, 136] on p "Advanced controls" at bounding box center [69, 134] width 55 height 9
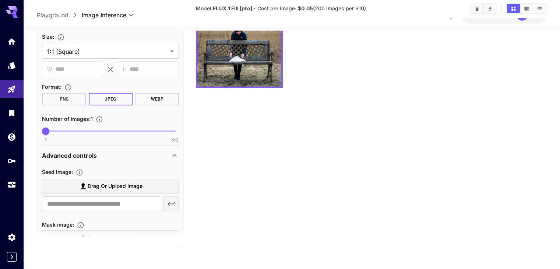
scroll to position [169, 0]
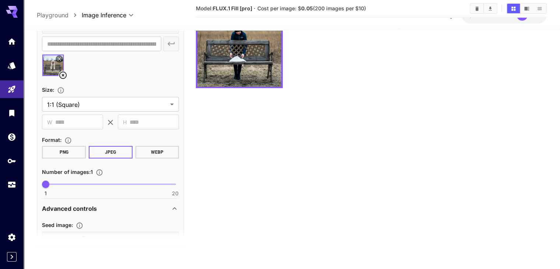
click at [68, 209] on p "Advanced controls" at bounding box center [69, 208] width 55 height 9
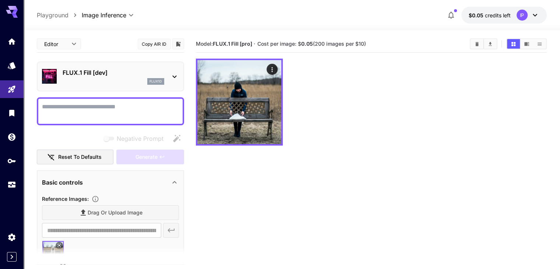
scroll to position [0, 0]
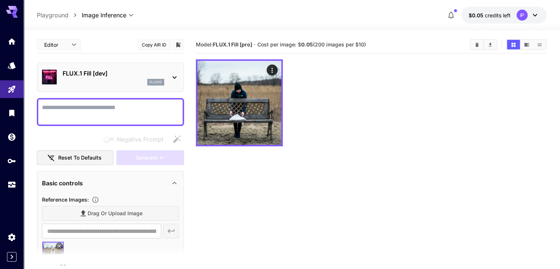
click at [102, 118] on textarea "Negative Prompt" at bounding box center [110, 112] width 137 height 18
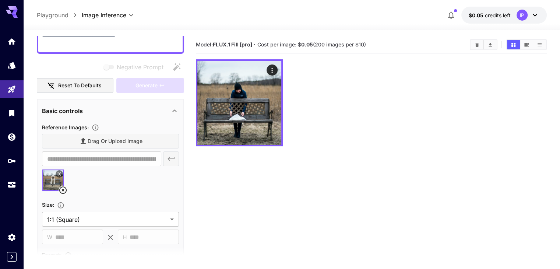
scroll to position [74, 0]
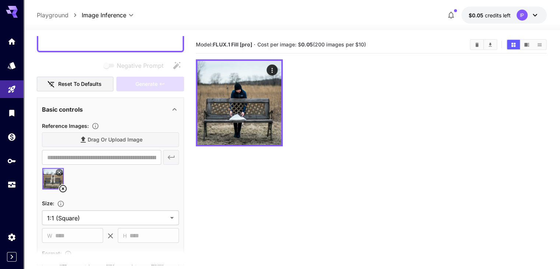
click at [62, 186] on icon at bounding box center [62, 188] width 9 height 9
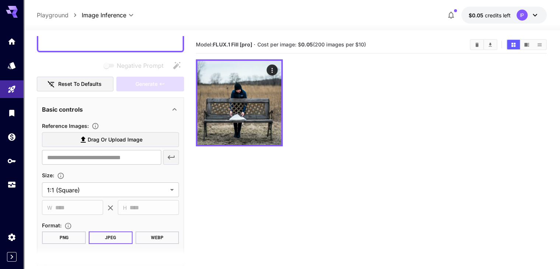
click at [78, 113] on div "Basic controls" at bounding box center [110, 109] width 137 height 18
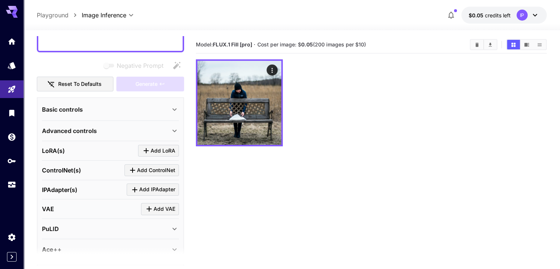
click at [84, 129] on p "Advanced controls" at bounding box center [69, 130] width 55 height 9
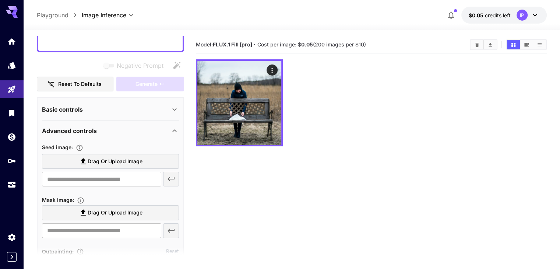
click at [77, 107] on p "Basic controls" at bounding box center [62, 109] width 41 height 9
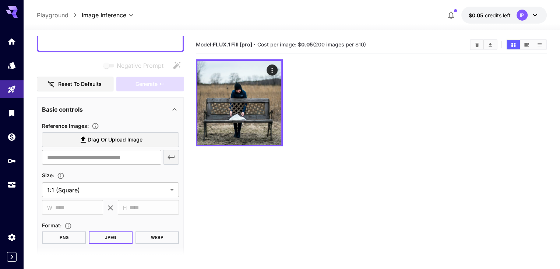
click at [77, 107] on p "Basic controls" at bounding box center [62, 109] width 41 height 9
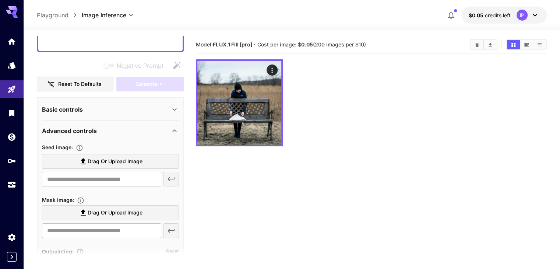
click at [79, 128] on p "Advanced controls" at bounding box center [69, 130] width 55 height 9
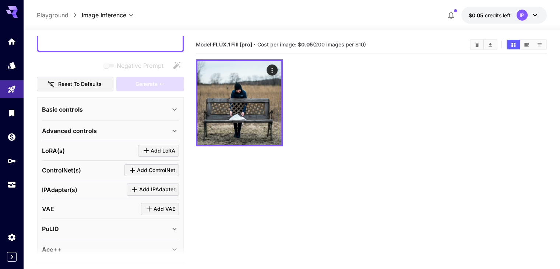
click at [79, 129] on p "Advanced controls" at bounding box center [69, 130] width 55 height 9
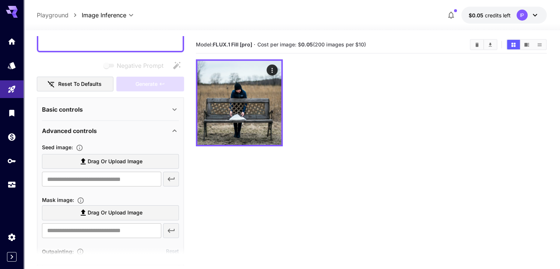
click at [77, 158] on label "Drag or upload image" at bounding box center [110, 161] width 137 height 15
click at [0, 0] on input "Drag or upload image" at bounding box center [0, 0] width 0 height 0
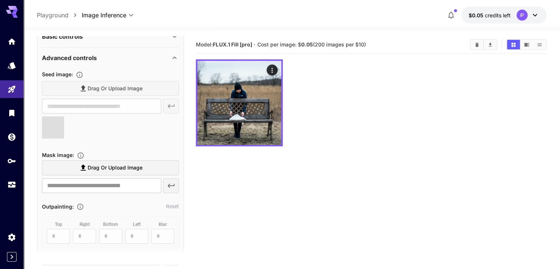
scroll to position [147, 0]
type input "**********"
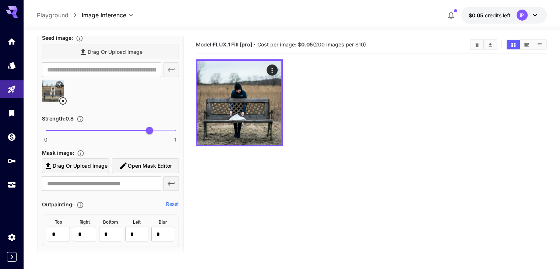
scroll to position [184, 0]
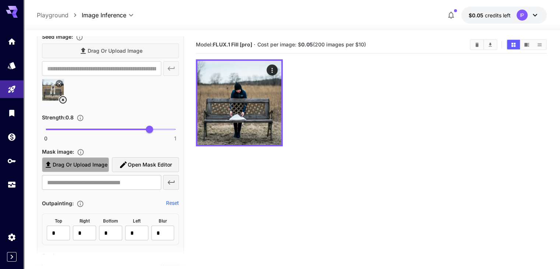
click at [85, 162] on span "Drag or upload image" at bounding box center [80, 164] width 55 height 9
click at [0, 0] on input "Drag or upload image" at bounding box center [0, 0] width 0 height 0
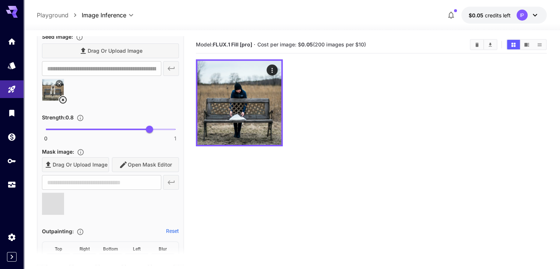
type input "**********"
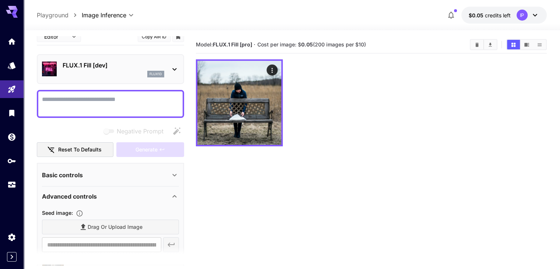
scroll to position [0, 0]
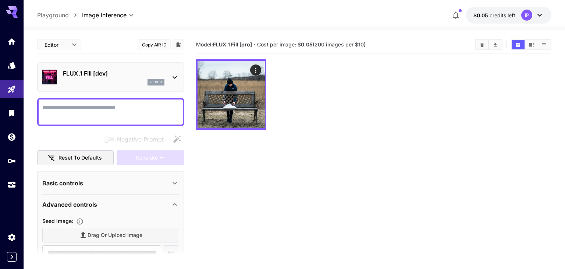
click at [49, 45] on body "**********" at bounding box center [282, 163] width 565 height 327
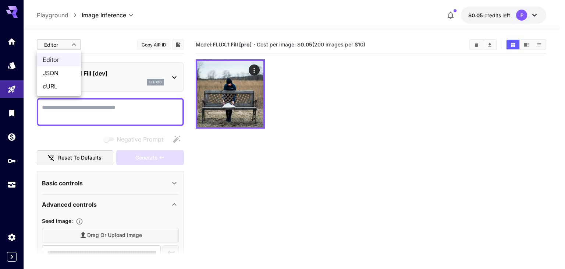
click at [50, 71] on span "JSON" at bounding box center [59, 72] width 32 height 9
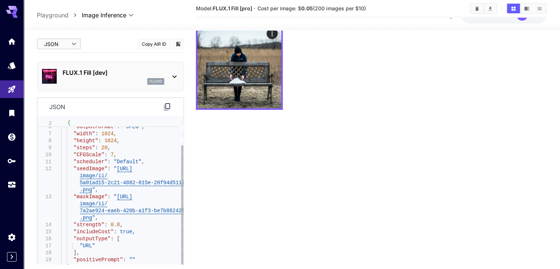
scroll to position [37, 0]
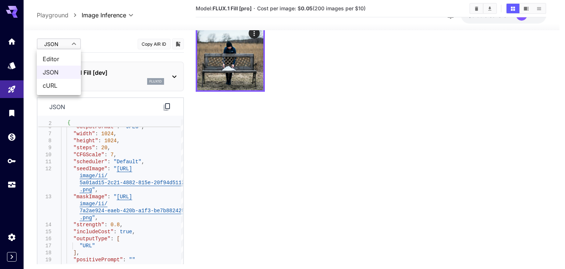
click at [64, 46] on body "**********" at bounding box center [282, 126] width 565 height 327
click at [234, 178] on div at bounding box center [282, 134] width 565 height 269
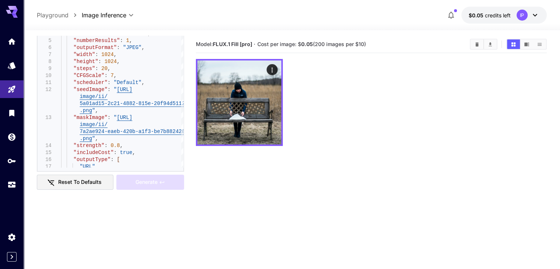
scroll to position [0, 0]
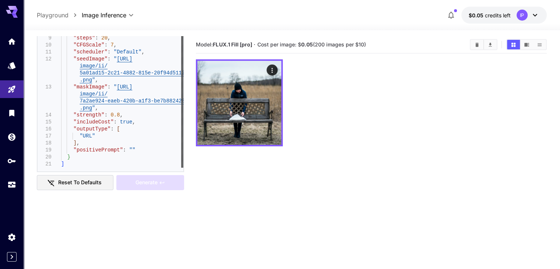
click at [183, 109] on div at bounding box center [182, 102] width 2 height 132
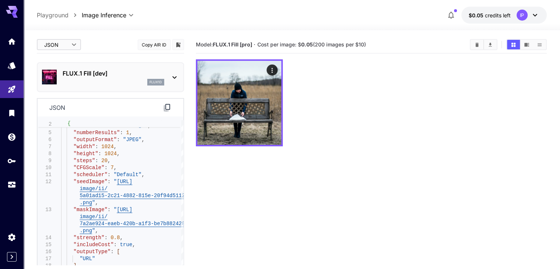
click at [62, 41] on body "**********" at bounding box center [280, 163] width 560 height 327
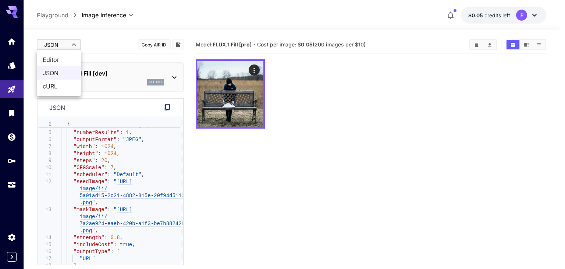
click at [61, 57] on span "Editor" at bounding box center [59, 59] width 32 height 9
type input "****"
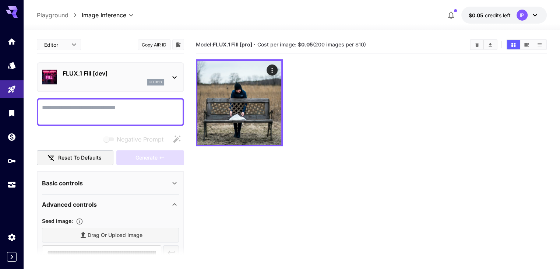
click at [137, 157] on div "Generate" at bounding box center [150, 157] width 68 height 15
click at [90, 109] on textarea "Negative Prompt" at bounding box center [110, 112] width 137 height 18
click at [65, 148] on div "Negative Prompt Reset to defaults Generate" at bounding box center [110, 148] width 147 height 33
click at [268, 149] on section "Model: FLUX.1 Fill [pro] · Cost per image: $ 0.05 (200 images per $10)" at bounding box center [371, 170] width 350 height 269
click at [81, 106] on textarea "Negative Prompt" at bounding box center [110, 112] width 137 height 18
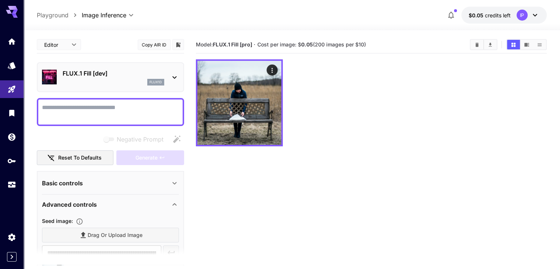
click at [31, 142] on section "**********" at bounding box center [292, 178] width 536 height 296
click at [91, 117] on textarea "Negative Prompt" at bounding box center [110, 112] width 137 height 18
click at [58, 136] on div "Negative Prompt" at bounding box center [110, 139] width 147 height 15
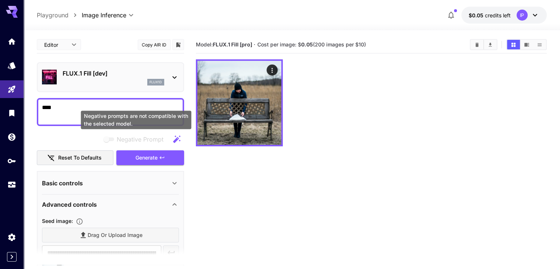
click at [97, 121] on div "Negative prompts are not compatible with the selected model." at bounding box center [136, 119] width 110 height 18
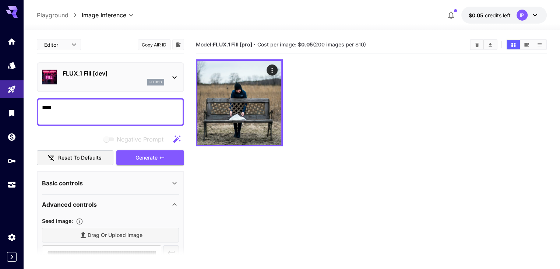
click at [65, 111] on textarea "****" at bounding box center [110, 112] width 137 height 18
click at [75, 105] on textarea "****" at bounding box center [110, 112] width 137 height 18
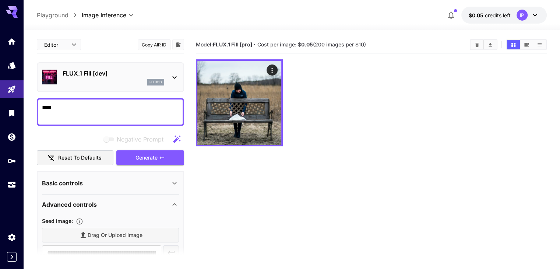
click at [75, 105] on textarea "****" at bounding box center [110, 112] width 137 height 18
type textarea "*******"
click at [72, 109] on textarea "*******" at bounding box center [110, 112] width 137 height 18
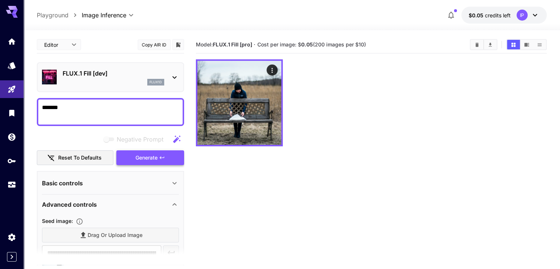
click at [138, 156] on span "Generate" at bounding box center [146, 157] width 22 height 9
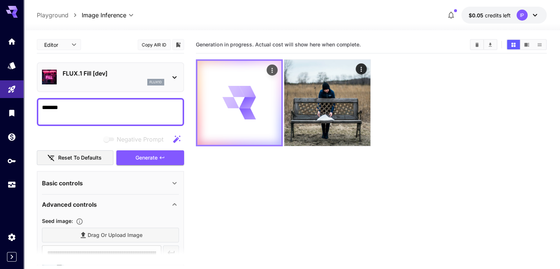
click at [271, 71] on icon "Actions" at bounding box center [271, 70] width 1 height 5
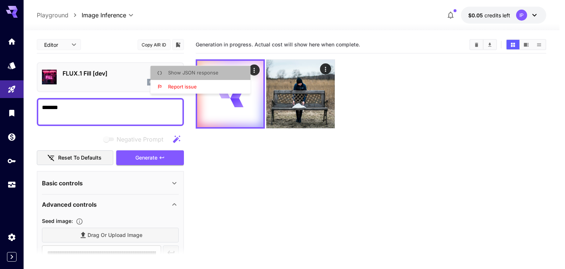
click at [240, 73] on li "Show JSON response" at bounding box center [202, 73] width 104 height 14
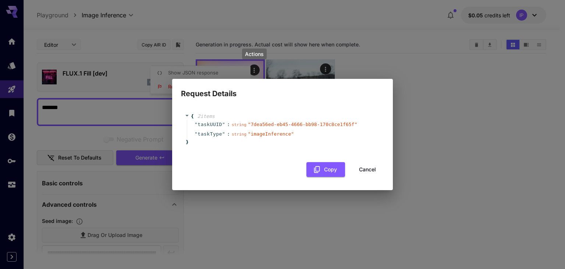
click at [269, 198] on div "Request Details { 2 item s " taskUUID " : string " 7dea56ed-eb45-4666-bb98-170c…" at bounding box center [282, 134] width 565 height 269
click at [369, 168] on button "Cancel" at bounding box center [367, 169] width 33 height 15
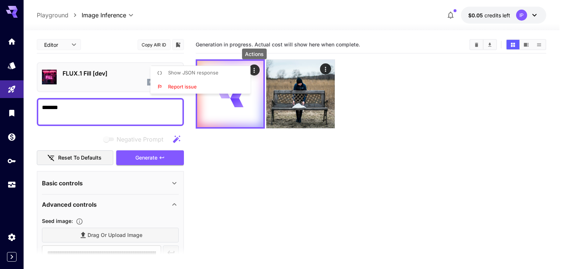
click at [288, 177] on div at bounding box center [282, 134] width 565 height 269
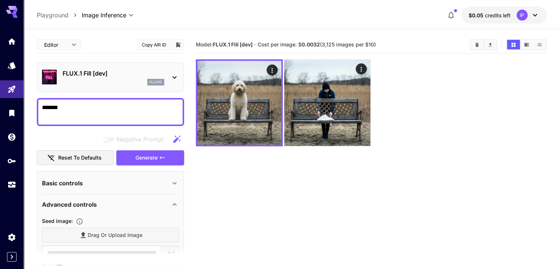
click at [125, 109] on textarea "*******" at bounding box center [110, 112] width 137 height 18
type textarea "******"
click at [144, 157] on span "Generate" at bounding box center [146, 157] width 22 height 9
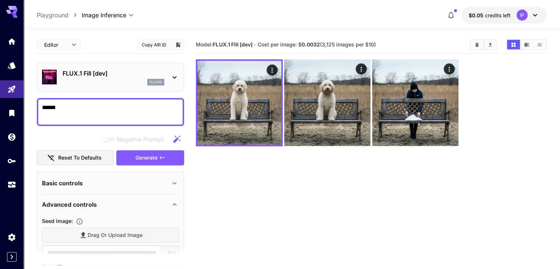
click at [74, 106] on textarea "******" at bounding box center [110, 112] width 137 height 18
click at [88, 77] on p "FLUX.1 Fill [dev]" at bounding box center [114, 73] width 102 height 9
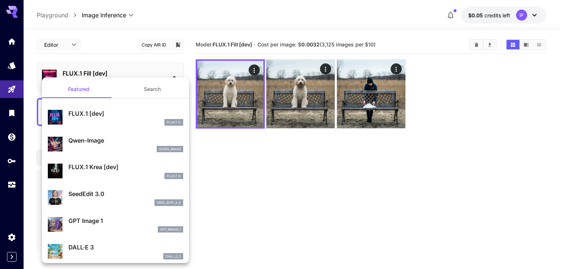
click at [115, 123] on div "FLUX.1 D" at bounding box center [125, 122] width 115 height 7
type input "**"
type input "***"
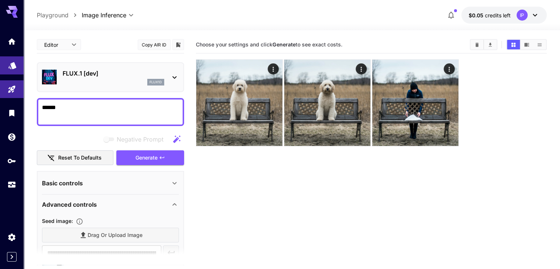
click at [8, 70] on link at bounding box center [12, 65] width 24 height 18
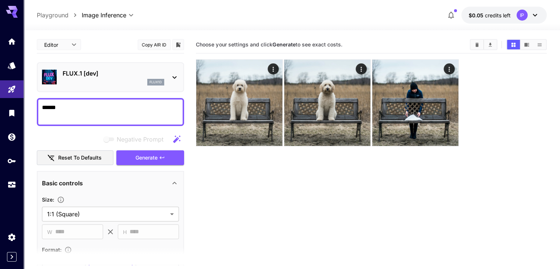
click at [83, 115] on textarea "******" at bounding box center [110, 112] width 137 height 18
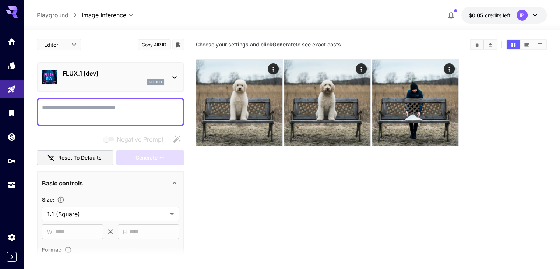
click at [208, 159] on section "Choose your settings and click Generate to see exact costs." at bounding box center [371, 170] width 350 height 269
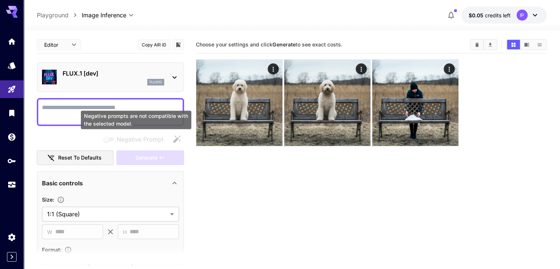
click at [113, 98] on div at bounding box center [110, 112] width 147 height 28
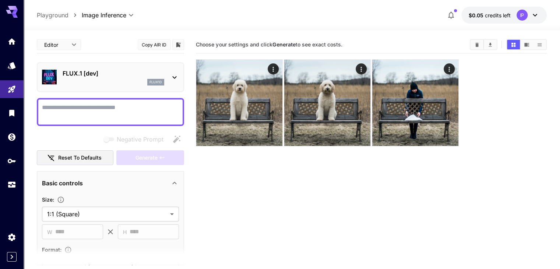
click at [106, 109] on textarea "Negative Prompt" at bounding box center [110, 112] width 137 height 18
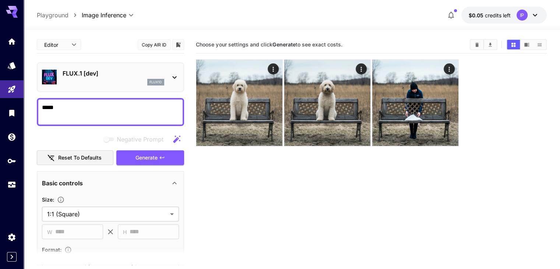
type textarea "*****"
click at [125, 71] on p "FLUX.1 [dev]" at bounding box center [114, 73] width 102 height 9
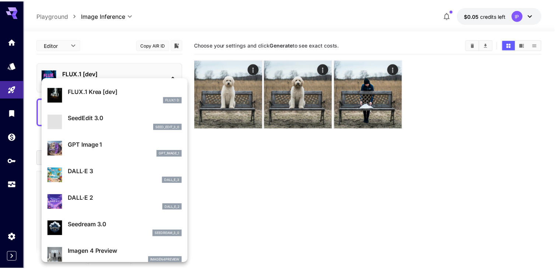
scroll to position [76, 0]
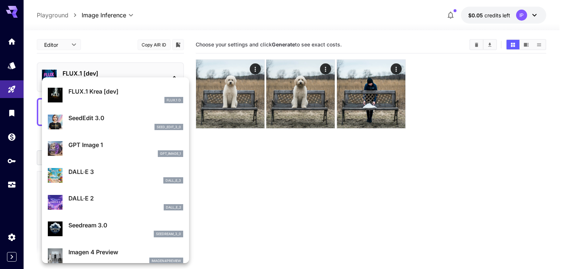
click at [0, 70] on div at bounding box center [282, 134] width 565 height 269
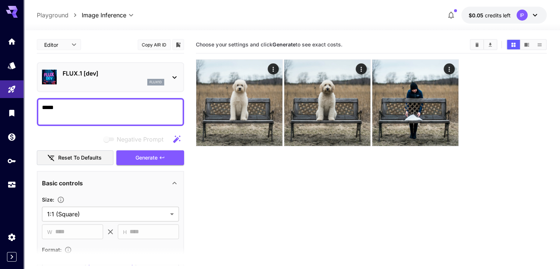
click at [8, 68] on div "Featured Search Qwen-Image qwen_image FLUX.1 Krea [dev] FLUX.1 D SeedEdit 3.0 s…" at bounding box center [73, 110] width 147 height 221
click at [8, 68] on link at bounding box center [12, 65] width 24 height 18
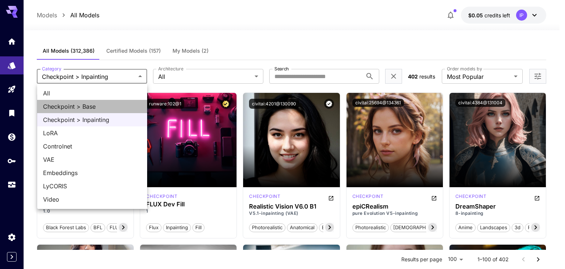
click at [69, 108] on span "Checkpoint > Base" at bounding box center [92, 106] width 98 height 9
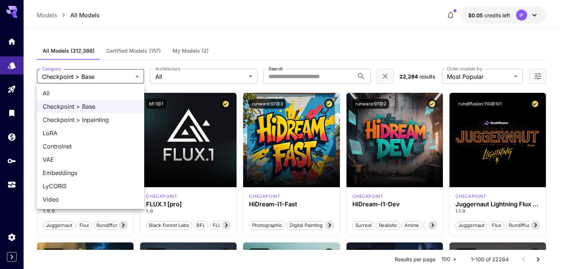
click at [82, 120] on span "Checkpoint > Inpainting" at bounding box center [91, 119] width 96 height 9
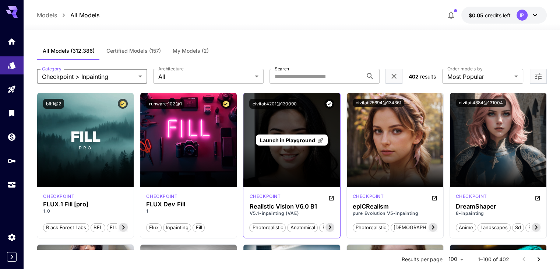
click at [299, 177] on div "Launch in Playground" at bounding box center [291, 140] width 96 height 94
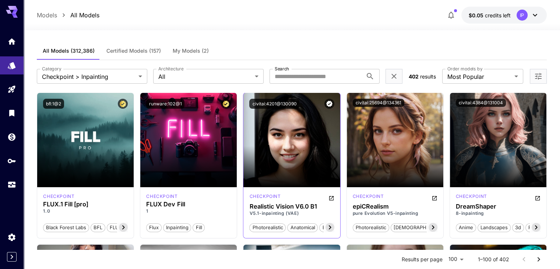
click at [278, 97] on div "civitai:4201@130090" at bounding box center [291, 104] width 96 height 22
click at [275, 100] on button "civitai:4201@130090" at bounding box center [274, 104] width 50 height 10
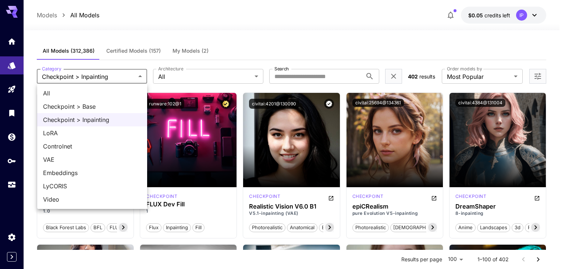
click at [79, 107] on span "Checkpoint > Base" at bounding box center [92, 106] width 98 height 9
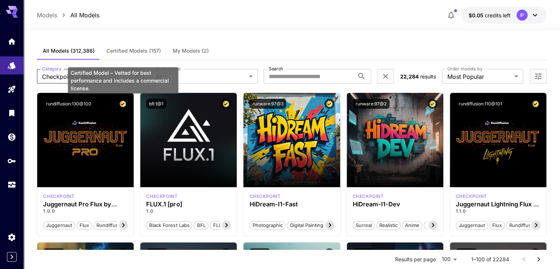
click at [85, 76] on div "Certified Model – Vetted for best performance and includes a commercial license." at bounding box center [123, 80] width 110 height 26
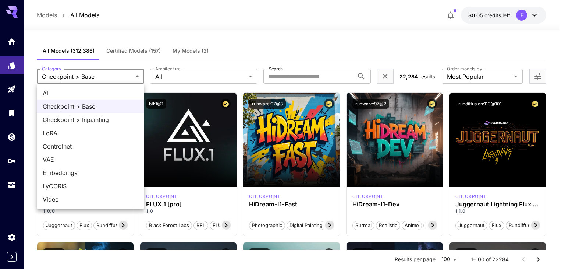
click at [63, 120] on span "Checkpoint > Inpainting" at bounding box center [91, 119] width 96 height 9
type input "**********"
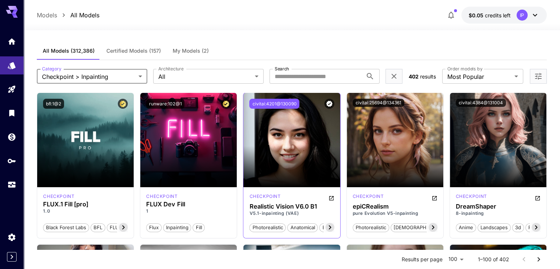
click at [281, 102] on button "civitai:4201@130090" at bounding box center [274, 104] width 50 height 10
click at [264, 195] on p "checkpoint" at bounding box center [264, 196] width 31 height 7
click at [264, 219] on div "photorealistic anatomical base model cgi realistic semi-realistic" at bounding box center [291, 223] width 85 height 15
click at [263, 227] on span "photorealistic" at bounding box center [267, 227] width 36 height 7
click at [270, 103] on button "civitai:4201@130090" at bounding box center [274, 104] width 50 height 10
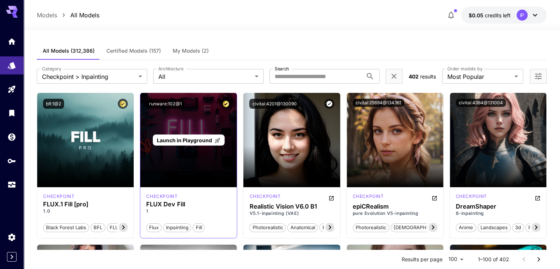
click at [176, 133] on div "Launch in Playground" at bounding box center [188, 140] width 96 height 94
click at [175, 139] on span "Launch in Playground" at bounding box center [184, 140] width 55 height 6
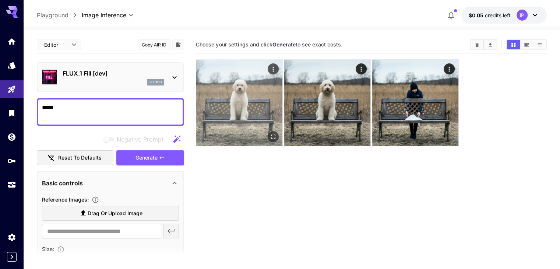
click at [249, 67] on img at bounding box center [239, 103] width 86 height 86
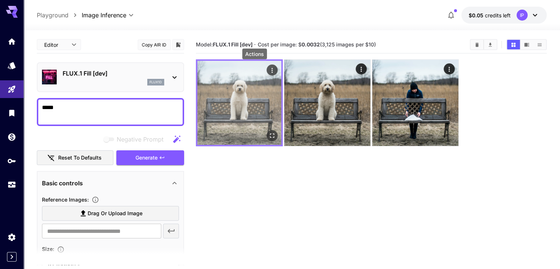
click at [268, 67] on icon "Actions" at bounding box center [271, 70] width 7 height 7
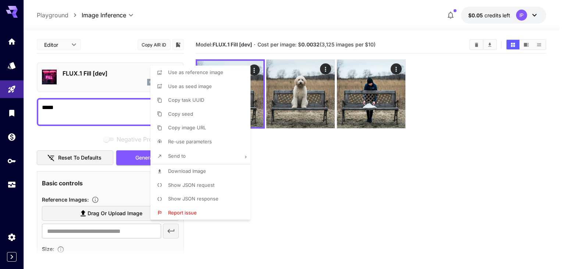
click at [285, 162] on div at bounding box center [282, 134] width 565 height 269
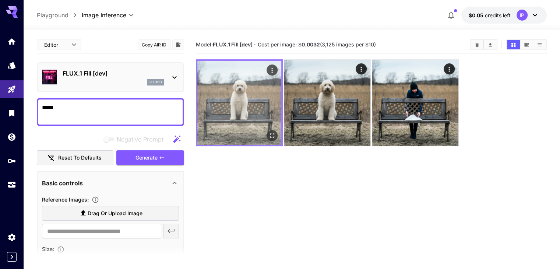
click at [234, 74] on img at bounding box center [239, 103] width 84 height 84
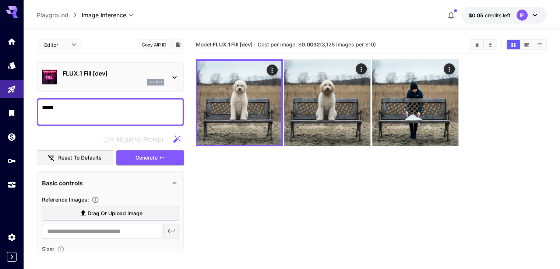
click at [67, 70] on p "FLUX.1 Fill [dev]" at bounding box center [114, 73] width 102 height 9
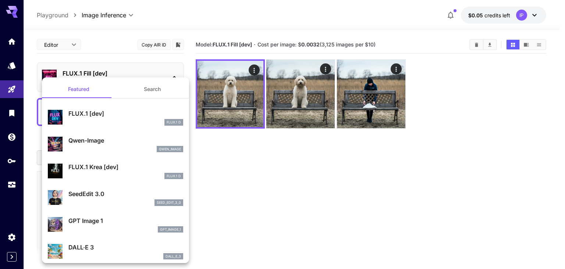
click at [139, 89] on button "Search" at bounding box center [153, 89] width 74 height 18
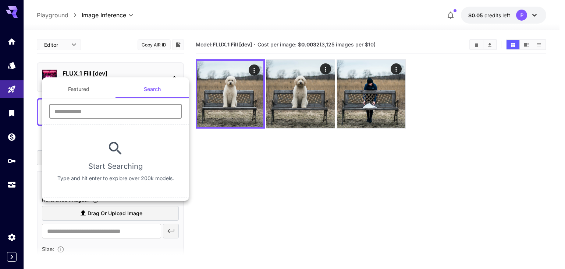
click at [96, 115] on input "text" at bounding box center [115, 111] width 132 height 15
paste input "**********"
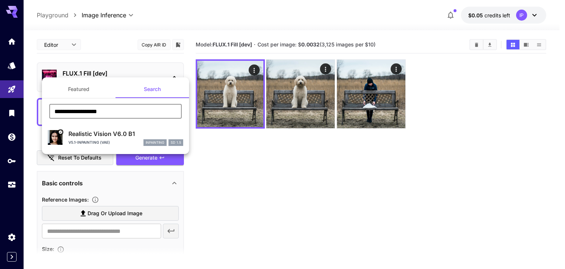
type input "**********"
click at [94, 140] on p "V5.1-inpainting (VAE)" at bounding box center [89, 142] width 42 height 6
type input "**********"
type input "***"
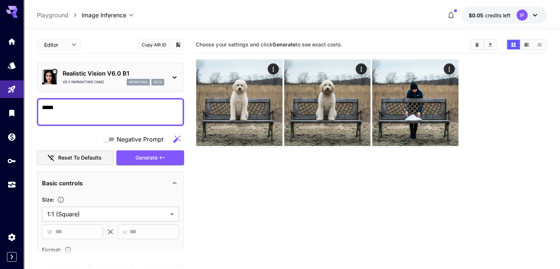
click at [96, 114] on textarea "*****" at bounding box center [110, 112] width 137 height 18
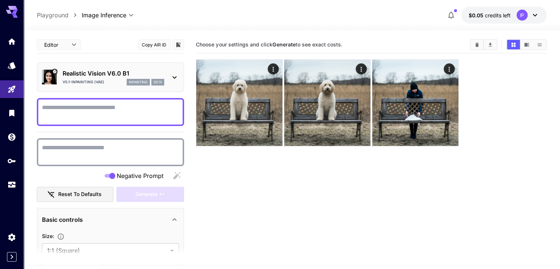
click at [102, 153] on textarea "Negative Prompt" at bounding box center [110, 152] width 137 height 18
click at [107, 112] on textarea "Negative Prompt" at bounding box center [110, 112] width 137 height 18
paste textarea "**********"
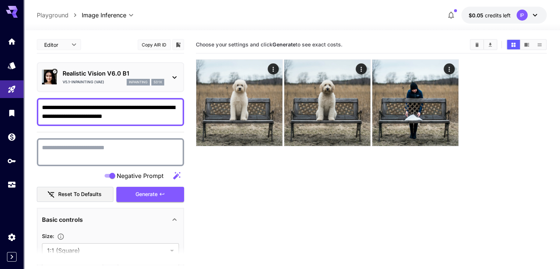
type textarea "**********"
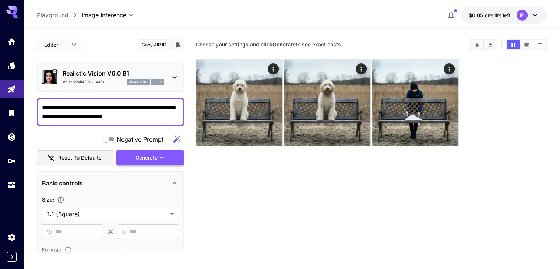
click at [157, 158] on span "Generate" at bounding box center [146, 157] width 22 height 9
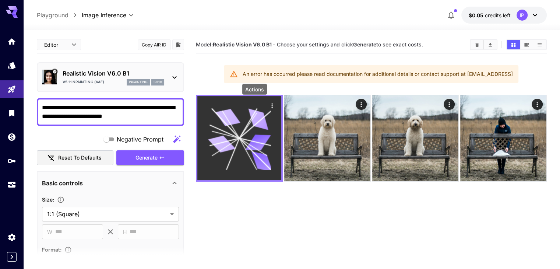
click at [268, 106] on icon "Actions" at bounding box center [271, 105] width 7 height 7
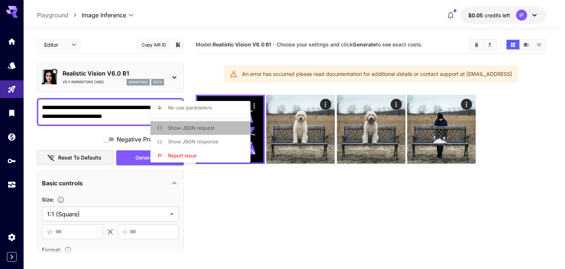
click at [204, 129] on span "Show JSON request" at bounding box center [191, 128] width 46 height 6
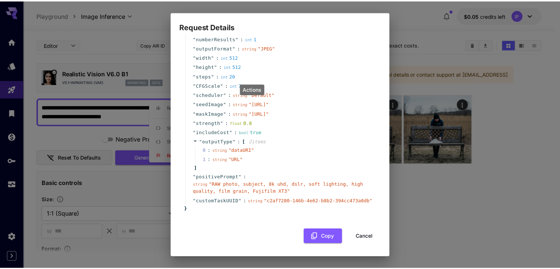
scroll to position [67, 0]
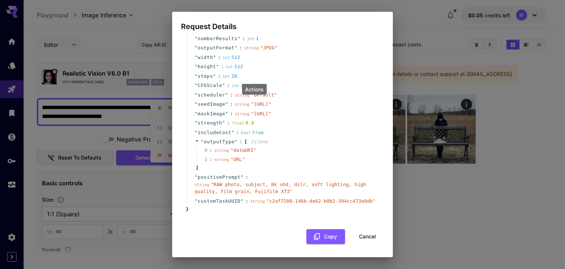
click at [143, 120] on div "Request Details { 16 item s " taskType " : string " imageInference " " model " …" at bounding box center [282, 134] width 565 height 269
click at [374, 238] on button "Cancel" at bounding box center [367, 236] width 33 height 15
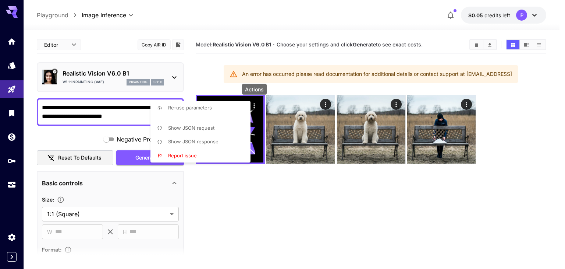
click at [206, 145] on li "Show JSON response" at bounding box center [202, 142] width 104 height 14
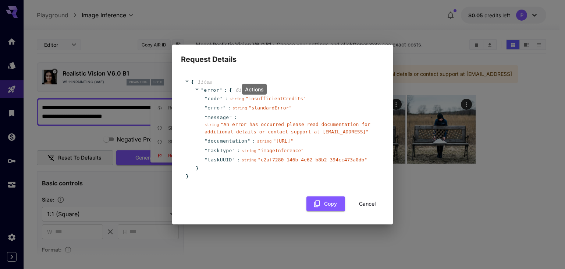
click at [142, 132] on div "Request Details { 1 item " error " : { 6 item s " code " : string " insufficien…" at bounding box center [282, 134] width 565 height 269
click at [360, 199] on button "Cancel" at bounding box center [367, 203] width 33 height 15
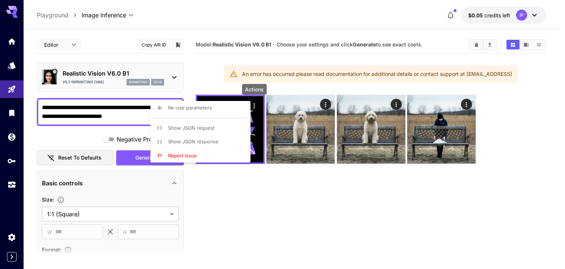
click at [10, 118] on div at bounding box center [282, 134] width 565 height 269
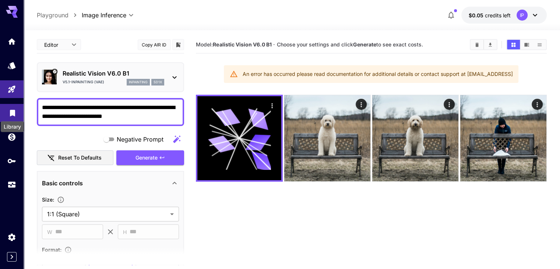
click at [13, 116] on div "Library" at bounding box center [12, 124] width 25 height 17
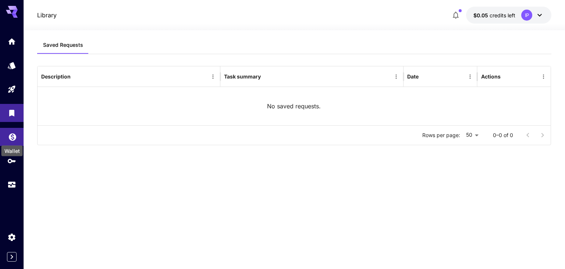
click at [9, 134] on icon "Wallet" at bounding box center [12, 134] width 7 height 7
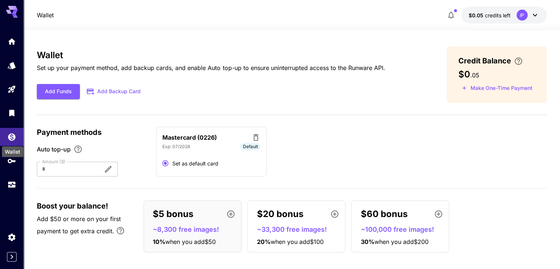
click at [8, 156] on div "Wallet" at bounding box center [12, 151] width 21 height 11
click at [11, 159] on div "Wallet" at bounding box center [12, 150] width 23 height 17
click at [10, 164] on div "API Keys" at bounding box center [14, 172] width 29 height 17
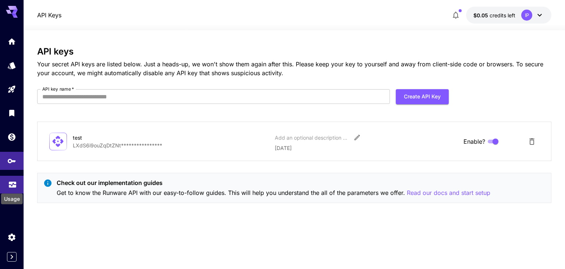
click at [8, 185] on icon "Usage" at bounding box center [12, 182] width 9 height 9
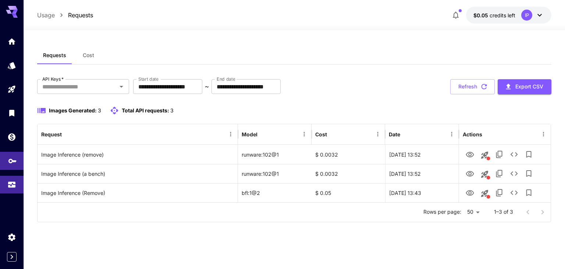
click at [11, 163] on icon "API Keys" at bounding box center [12, 158] width 9 height 9
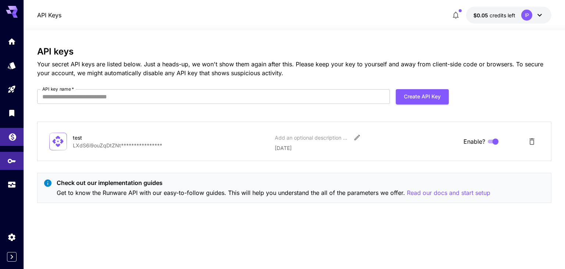
click at [13, 141] on link at bounding box center [12, 137] width 24 height 18
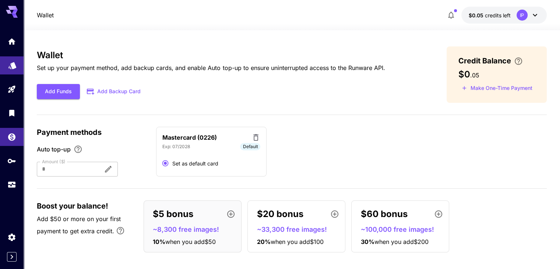
click at [16, 60] on icon "Models" at bounding box center [12, 62] width 9 height 9
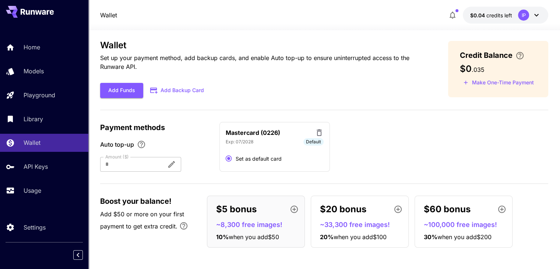
scroll to position [7, 0]
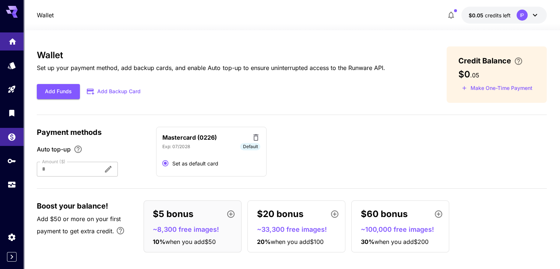
click at [14, 46] on link at bounding box center [12, 41] width 24 height 18
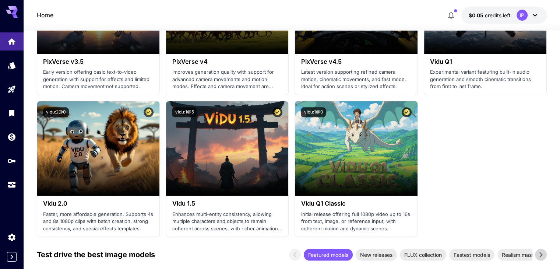
scroll to position [809, 0]
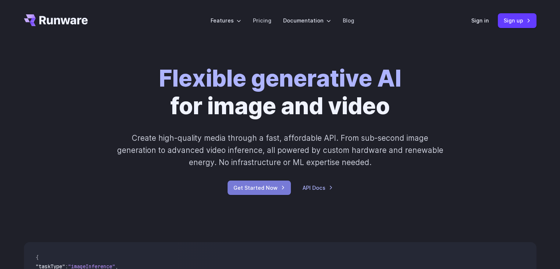
click at [251, 191] on link "Get Started Now" at bounding box center [258, 187] width 63 height 14
